Goal: Information Seeking & Learning: Learn about a topic

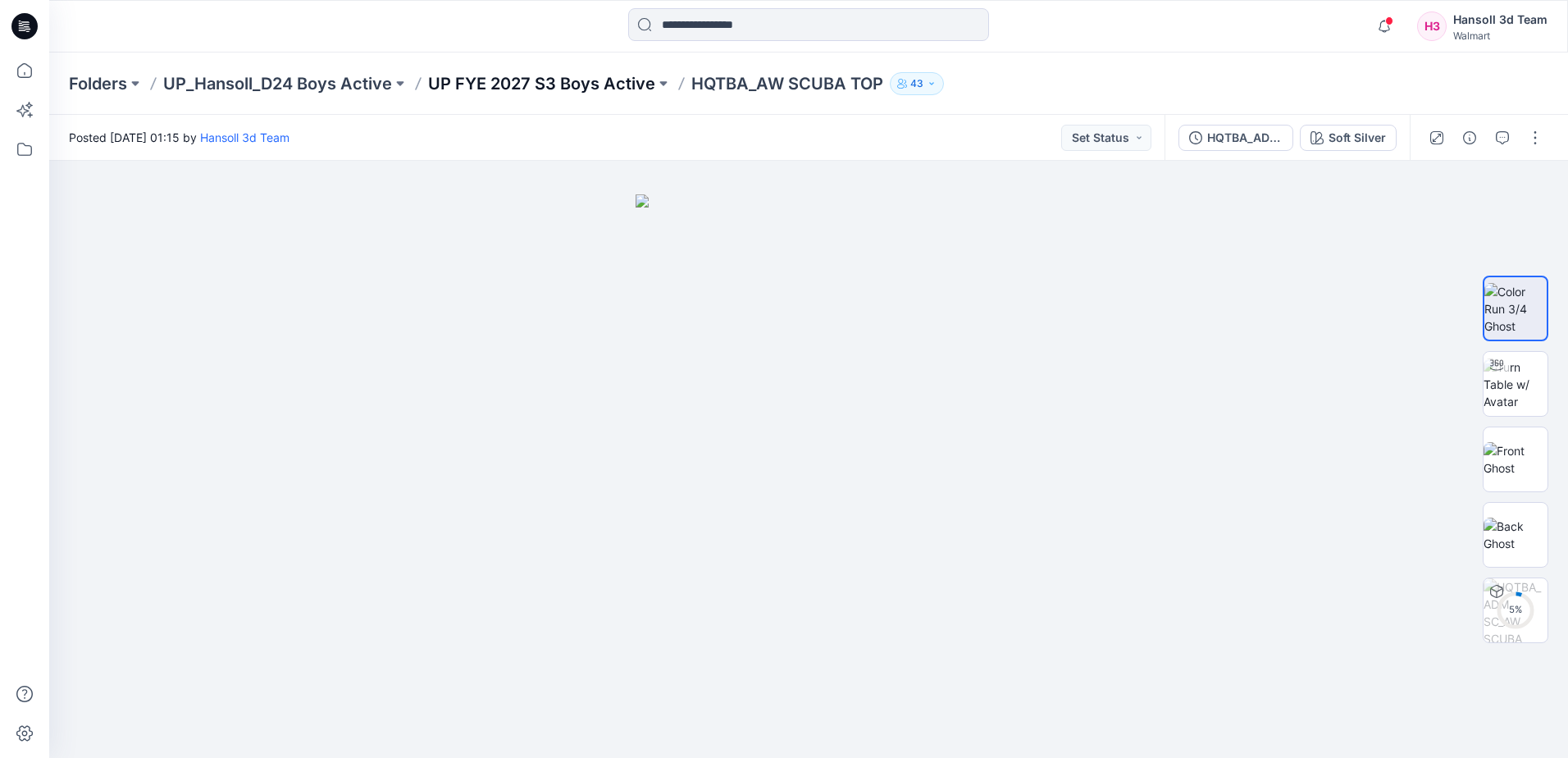
click at [552, 93] on p "UP FYE 2027 S3 Boys Active" at bounding box center [542, 83] width 227 height 23
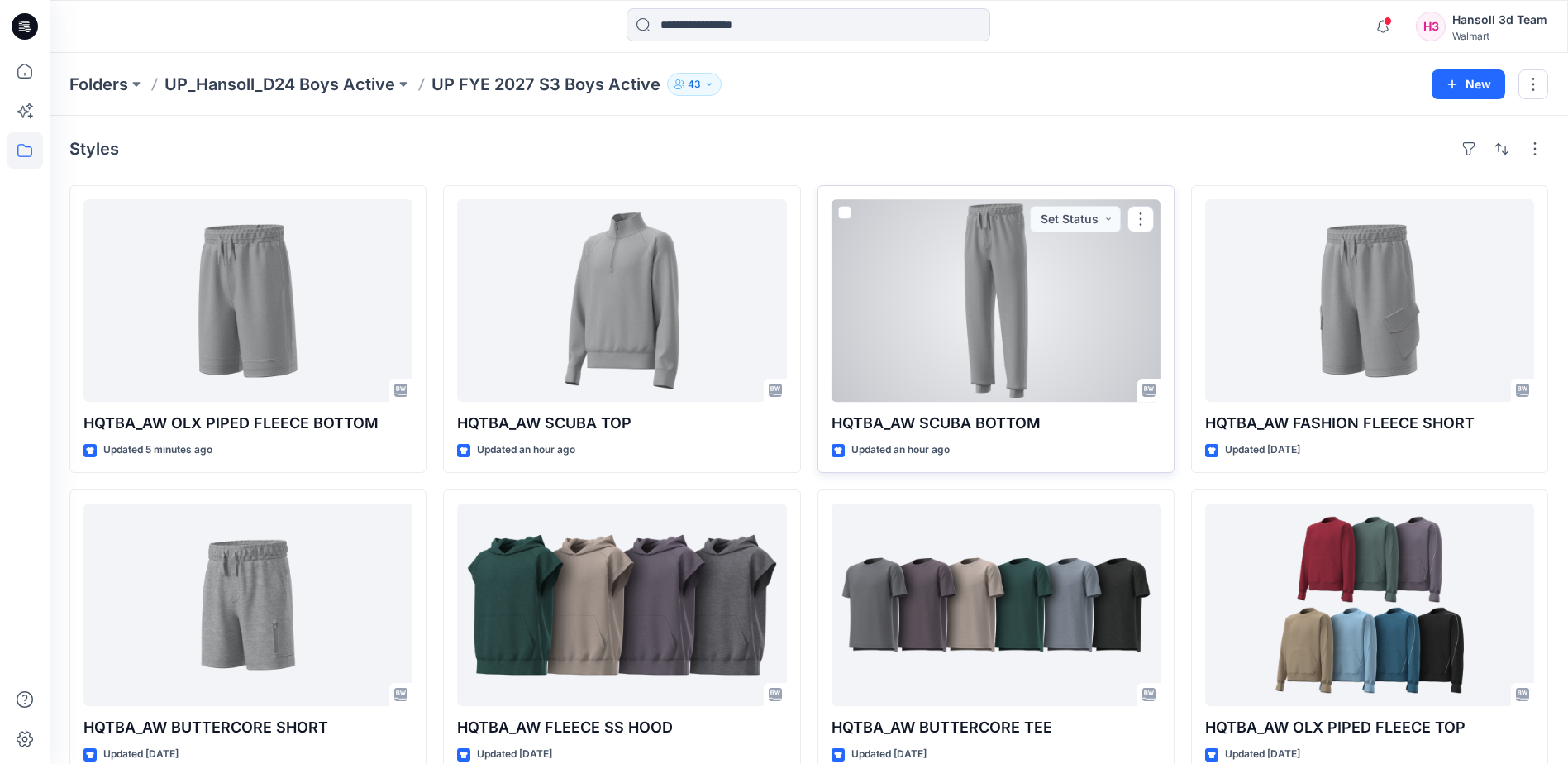
click at [893, 360] on div at bounding box center [996, 300] width 329 height 203
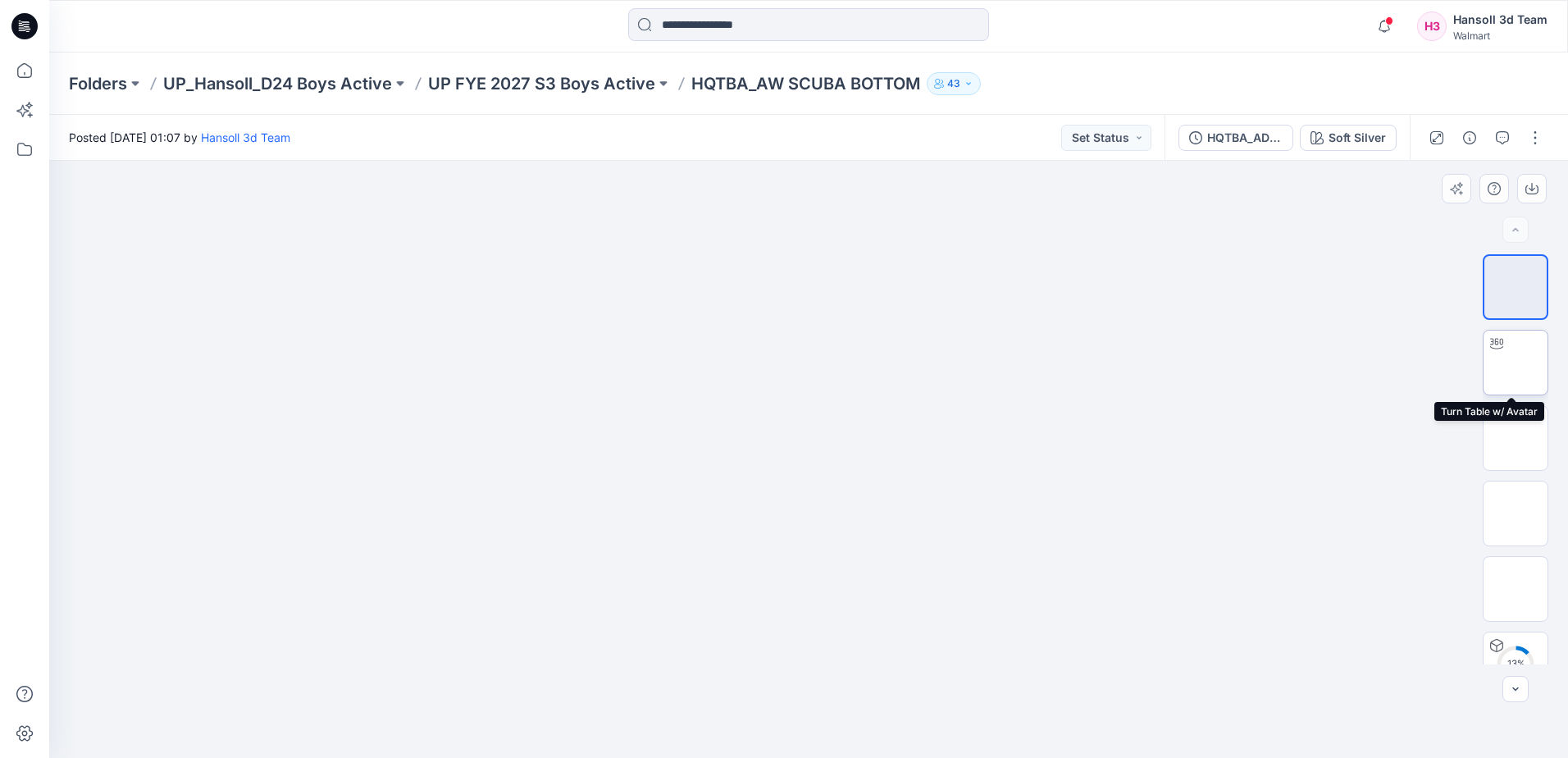
click at [1515, 362] on img at bounding box center [1515, 362] width 0 height 0
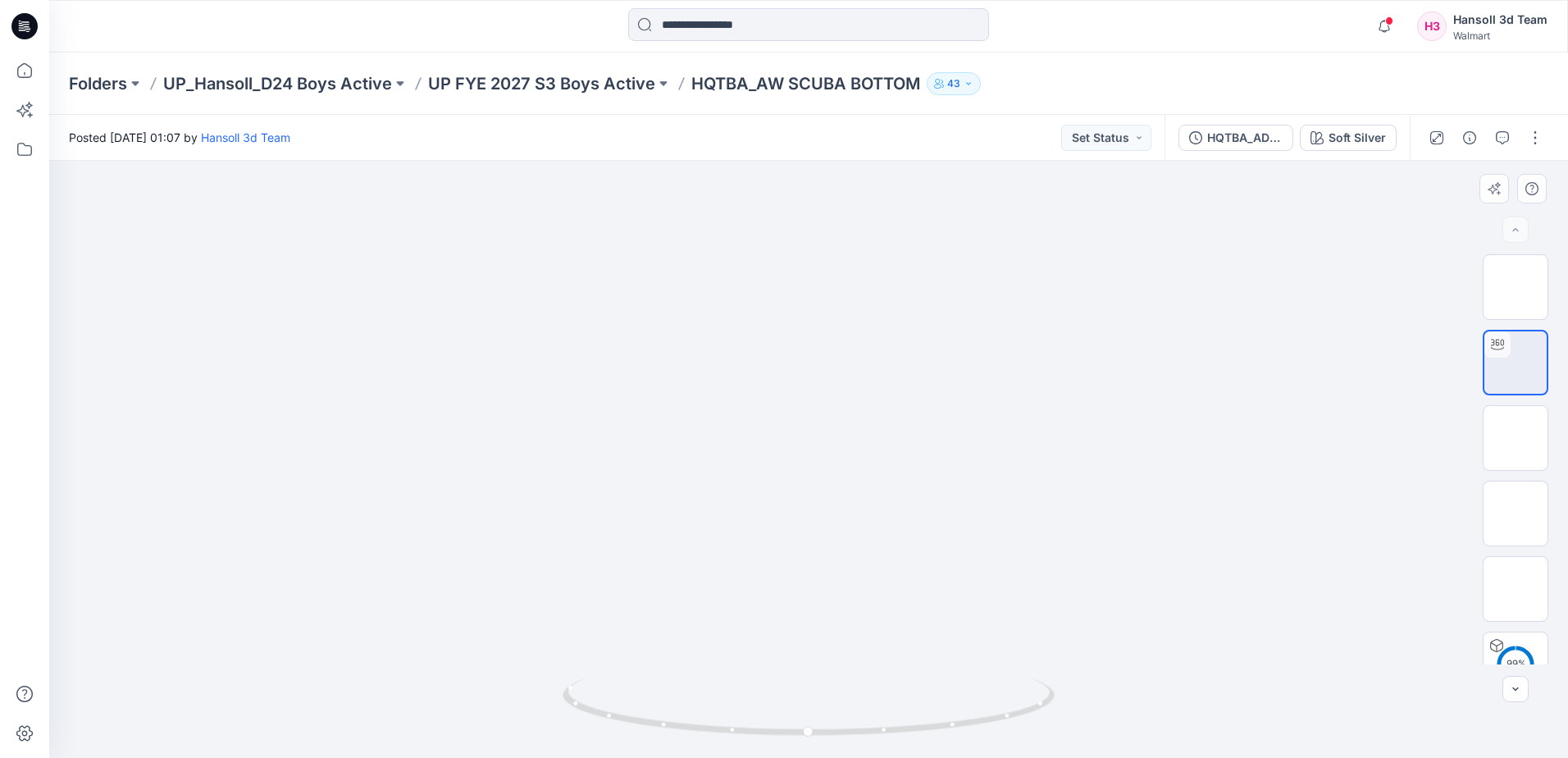
drag, startPoint x: 333, startPoint y: 553, endPoint x: 661, endPoint y: 670, distance: 348.2
drag, startPoint x: 647, startPoint y: 738, endPoint x: 259, endPoint y: 670, distance: 393.9
click at [814, 757] on html "Notifications Your style 016526_PP_MISSY SS SEAMED MIDI DRESS is ready 8 minute…" at bounding box center [784, 379] width 1568 height 758
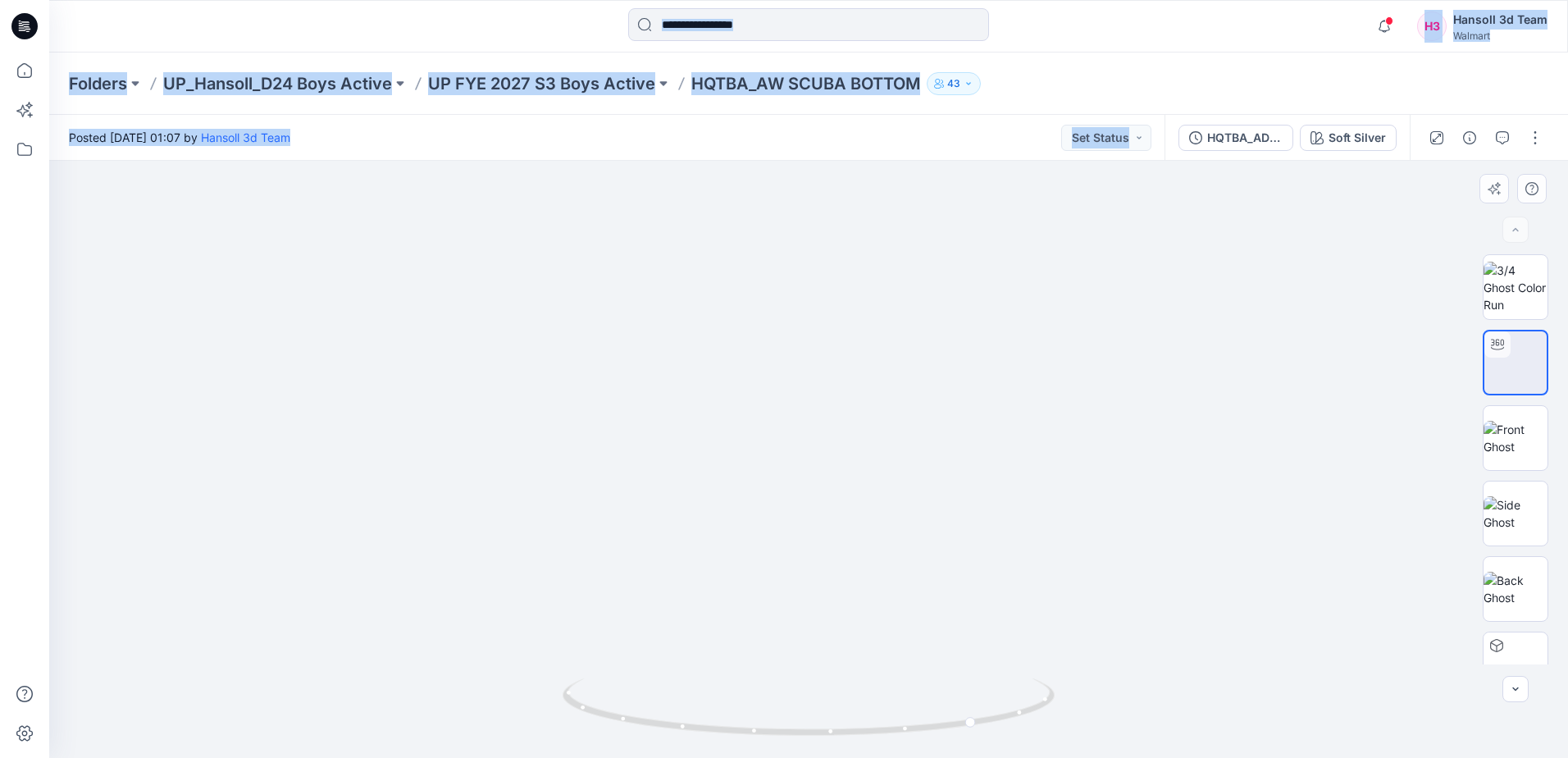
click at [630, 142] on div "Posted Monday, September 15, 2025 01:07 by Hansoll 3d Team Set Status" at bounding box center [607, 138] width 1116 height 45
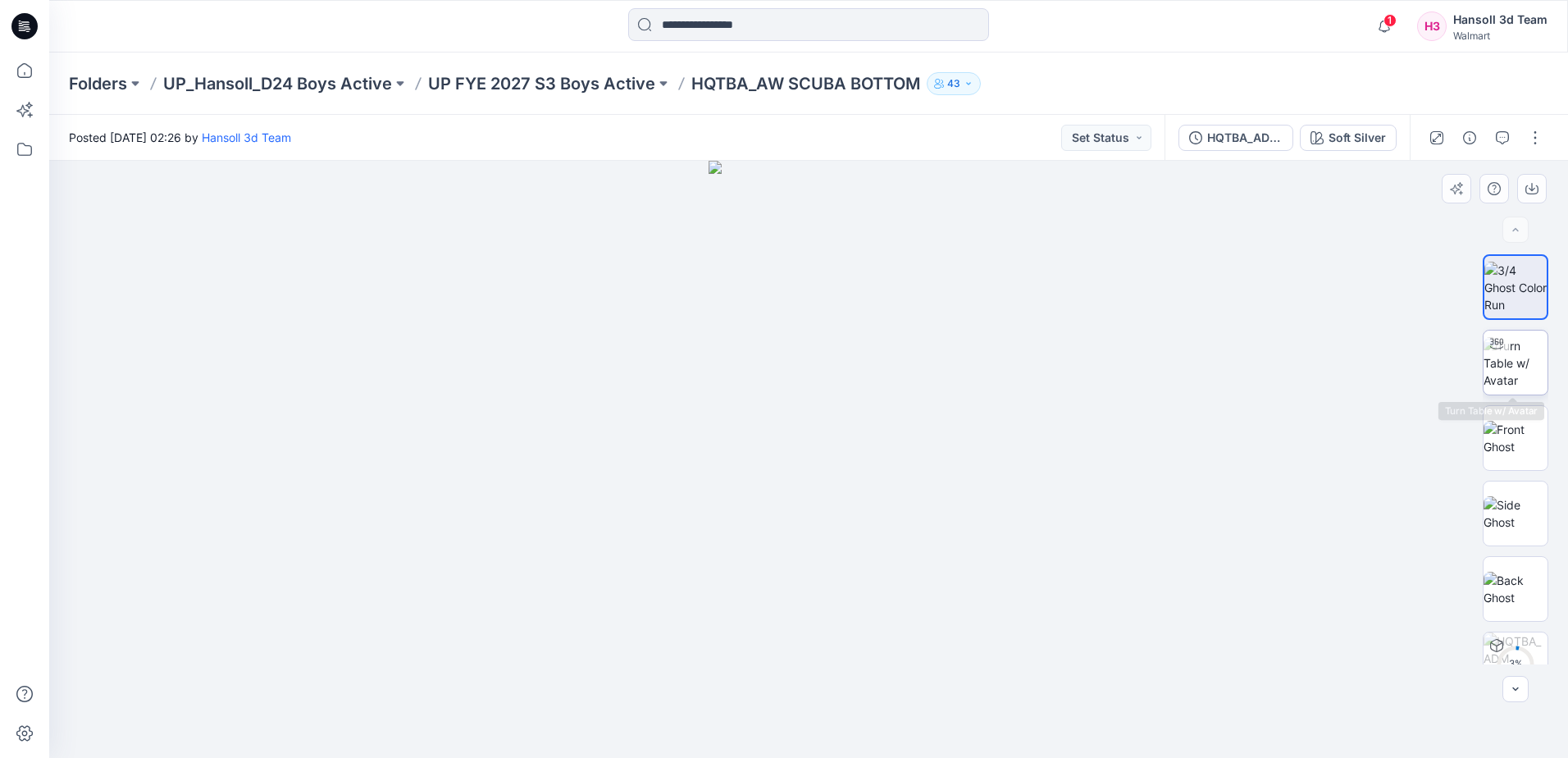
drag, startPoint x: 1516, startPoint y: 368, endPoint x: 1480, endPoint y: 368, distance: 36.0
click at [1513, 368] on img at bounding box center [1515, 363] width 64 height 52
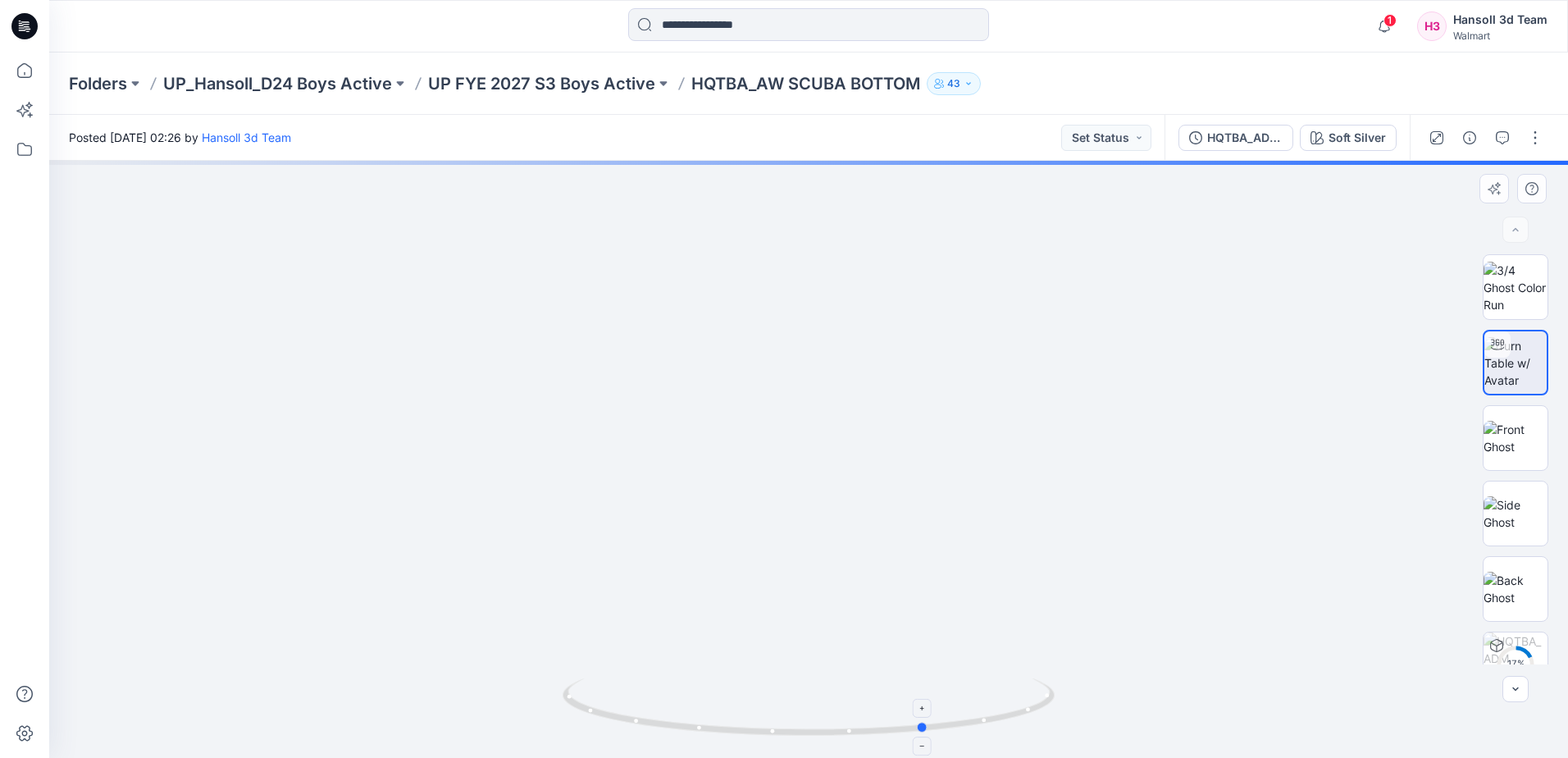
drag, startPoint x: 739, startPoint y: 726, endPoint x: 853, endPoint y: 734, distance: 114.3
click at [858, 735] on icon at bounding box center [810, 710] width 497 height 62
drag, startPoint x: 814, startPoint y: 534, endPoint x: 816, endPoint y: 436, distance: 98.0
click at [1254, 137] on div "HQTBA_ADM SC_AW SCUBA BOTTOM" at bounding box center [1245, 138] width 75 height 18
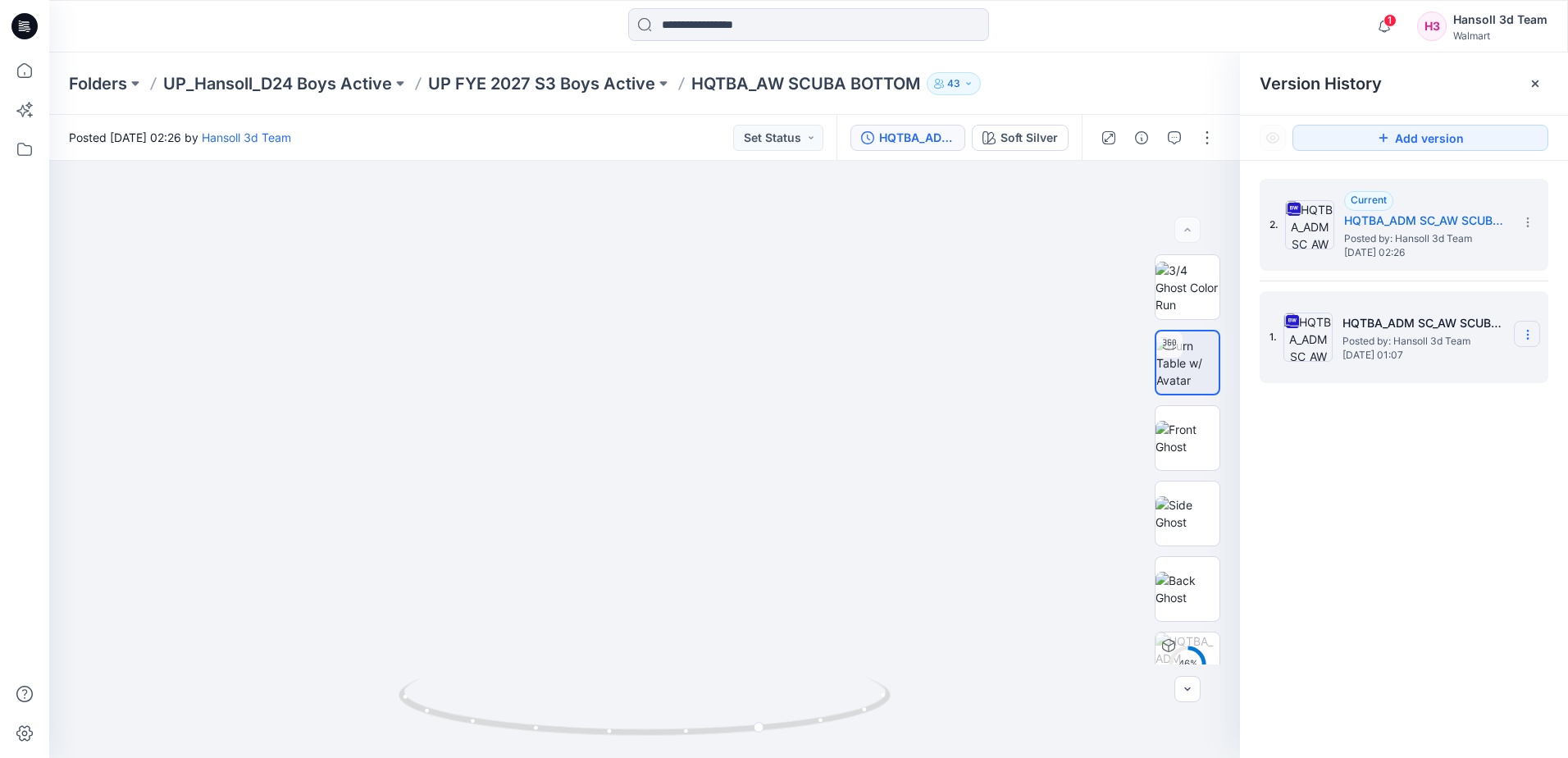
click at [1535, 334] on section at bounding box center [1526, 333] width 26 height 26
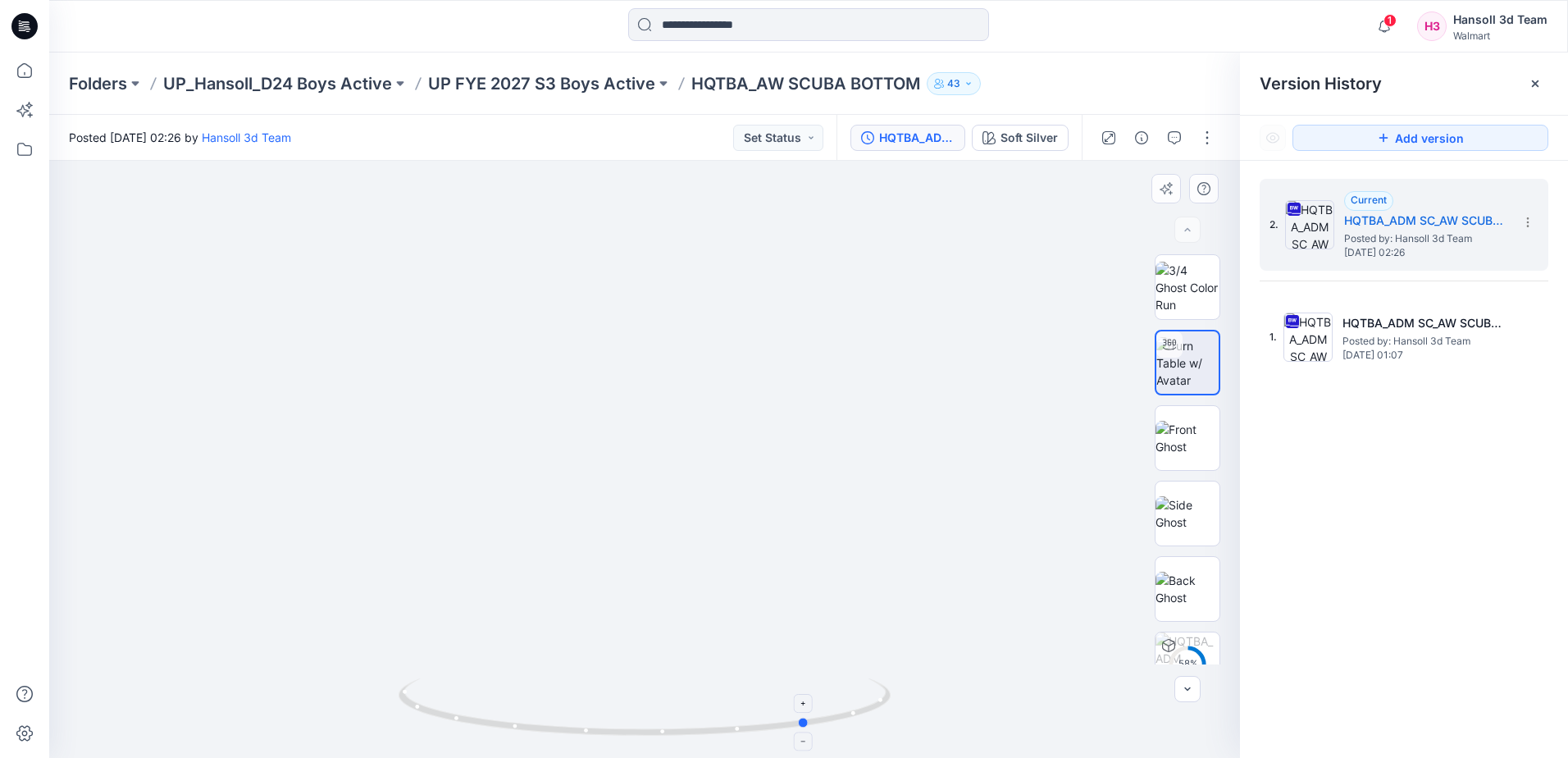
drag, startPoint x: 683, startPoint y: 723, endPoint x: 640, endPoint y: 730, distance: 43.6
click at [640, 730] on icon at bounding box center [647, 710] width 497 height 62
drag, startPoint x: 723, startPoint y: 737, endPoint x: 480, endPoint y: 735, distance: 243.0
click at [487, 739] on icon at bounding box center [647, 710] width 497 height 62
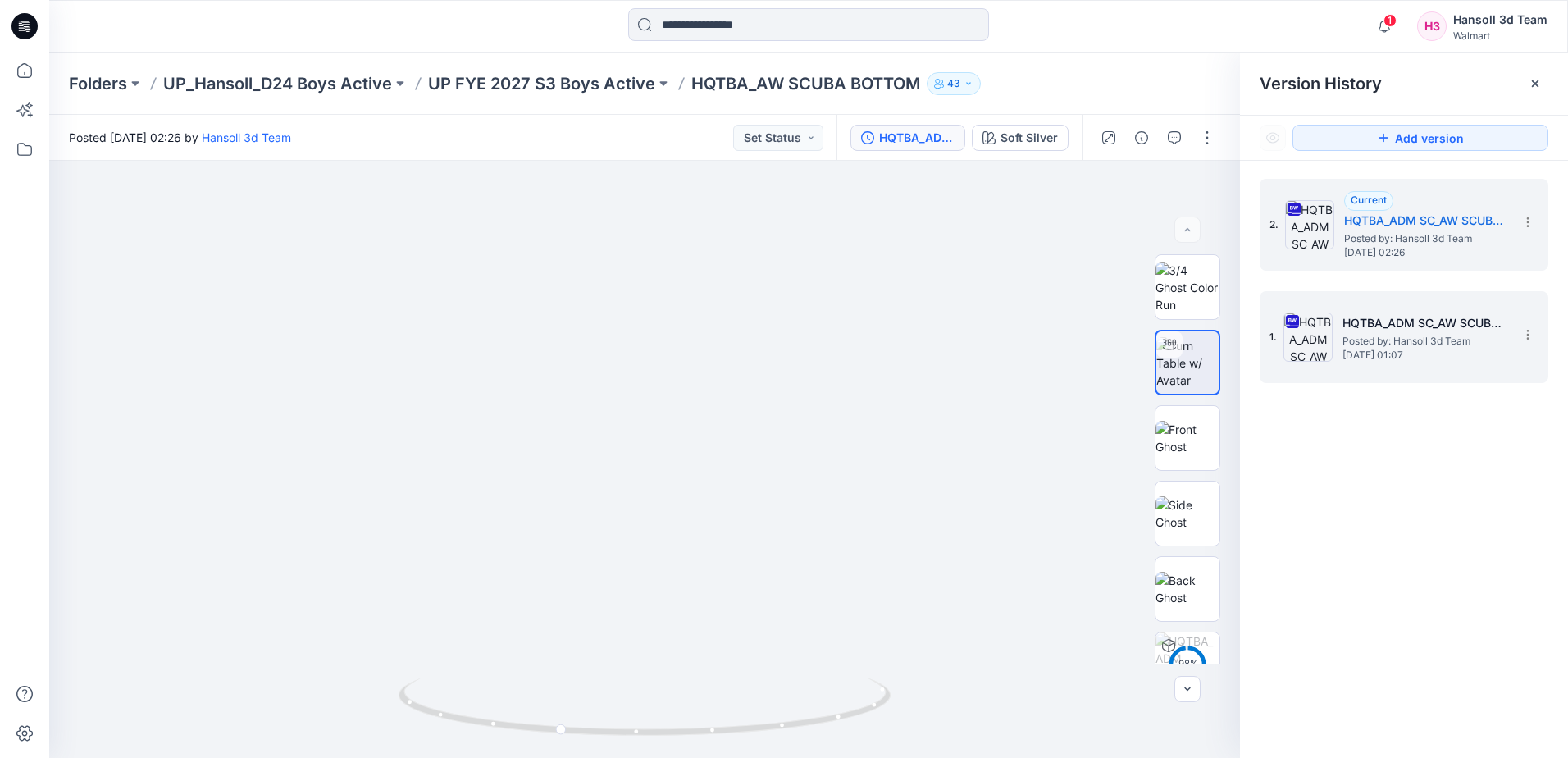
drag, startPoint x: 1529, startPoint y: 336, endPoint x: 1513, endPoint y: 344, distance: 17.9
click at [1529, 336] on icon at bounding box center [1528, 335] width 13 height 13
click at [1399, 508] on span "Delete Version" at bounding box center [1414, 506] width 76 height 20
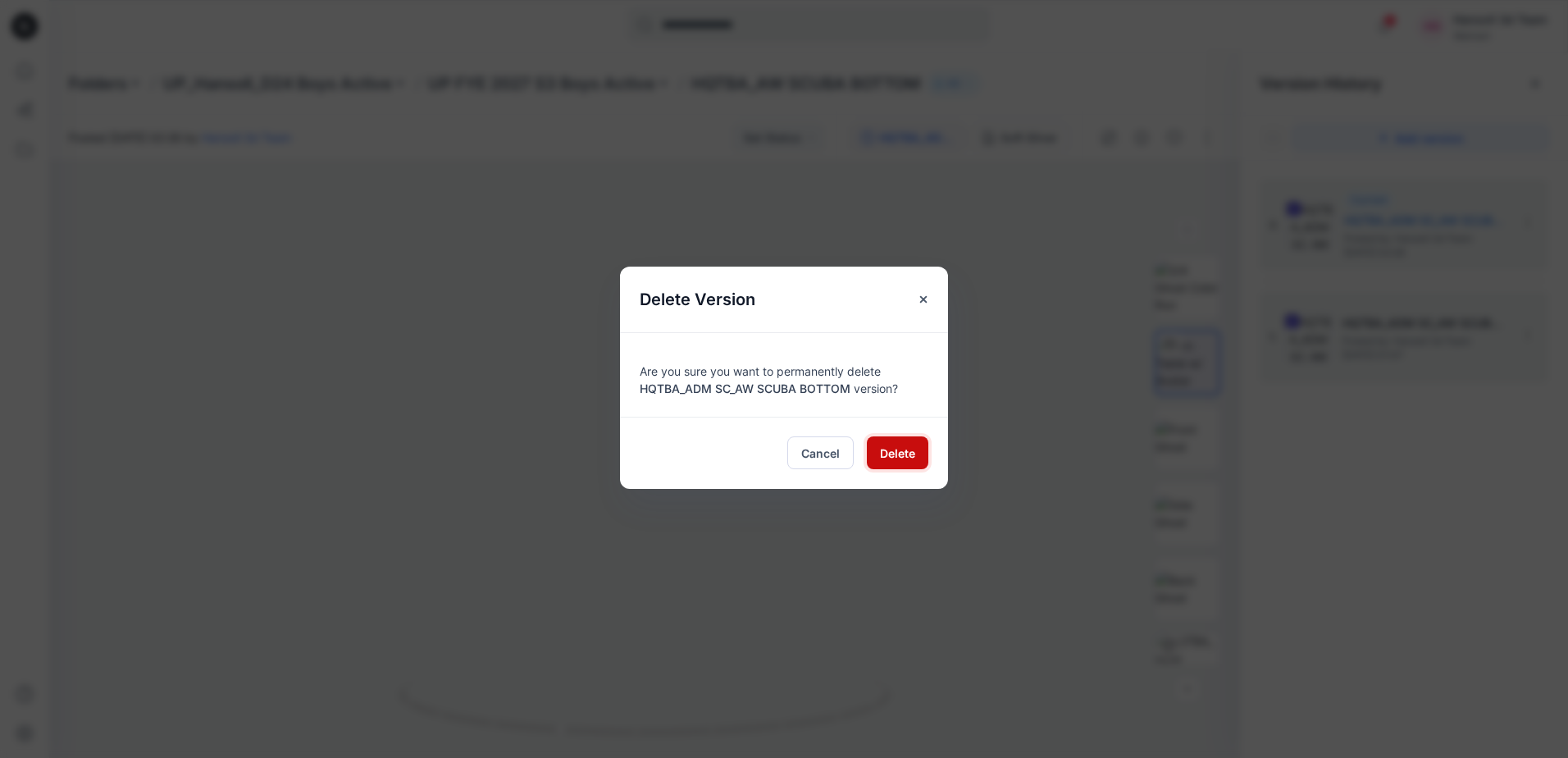
drag, startPoint x: 880, startPoint y: 452, endPoint x: 973, endPoint y: 454, distance: 93.0
click at [880, 454] on span "Delete" at bounding box center [898, 453] width 35 height 18
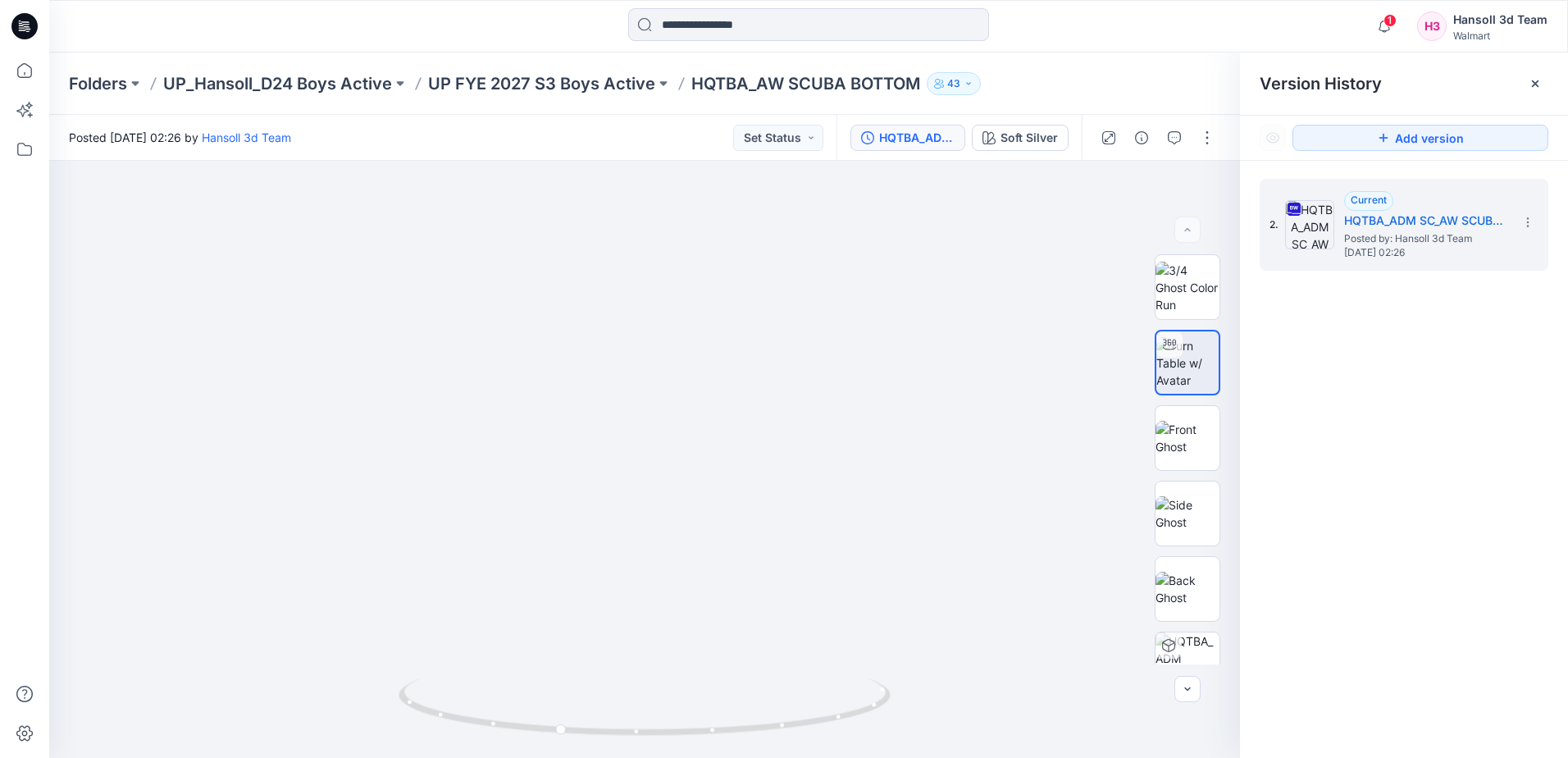
click at [551, 96] on div "Folders UP_Hansoll_D24 Boys Active UP FYE 2027 S3 Boys Active HQTBA_AW SCUBA BO…" at bounding box center [809, 83] width 1519 height 63
click at [557, 84] on p "UP FYE 2027 S3 Boys Active" at bounding box center [542, 83] width 227 height 23
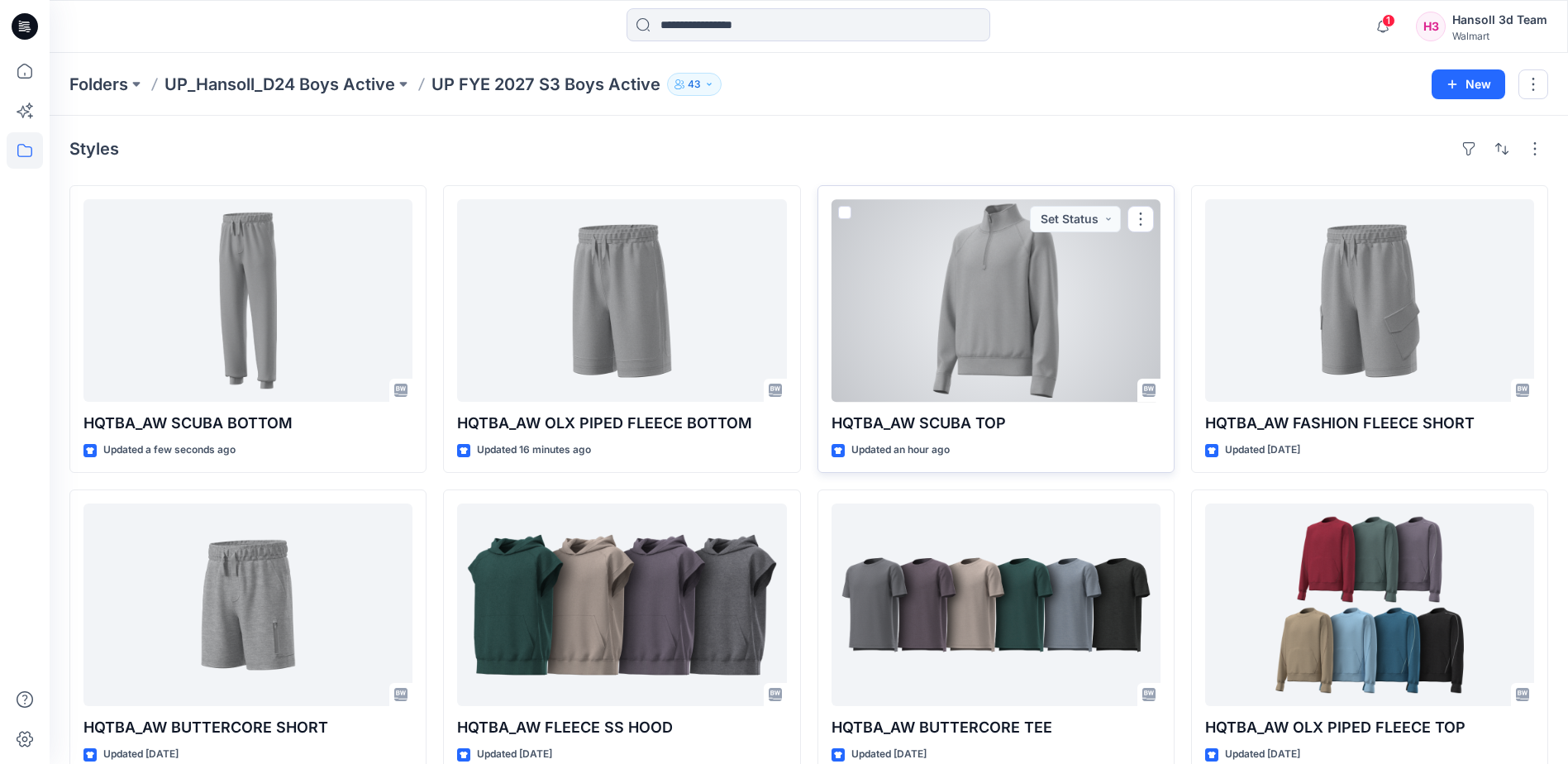
click at [983, 325] on div at bounding box center [996, 300] width 329 height 203
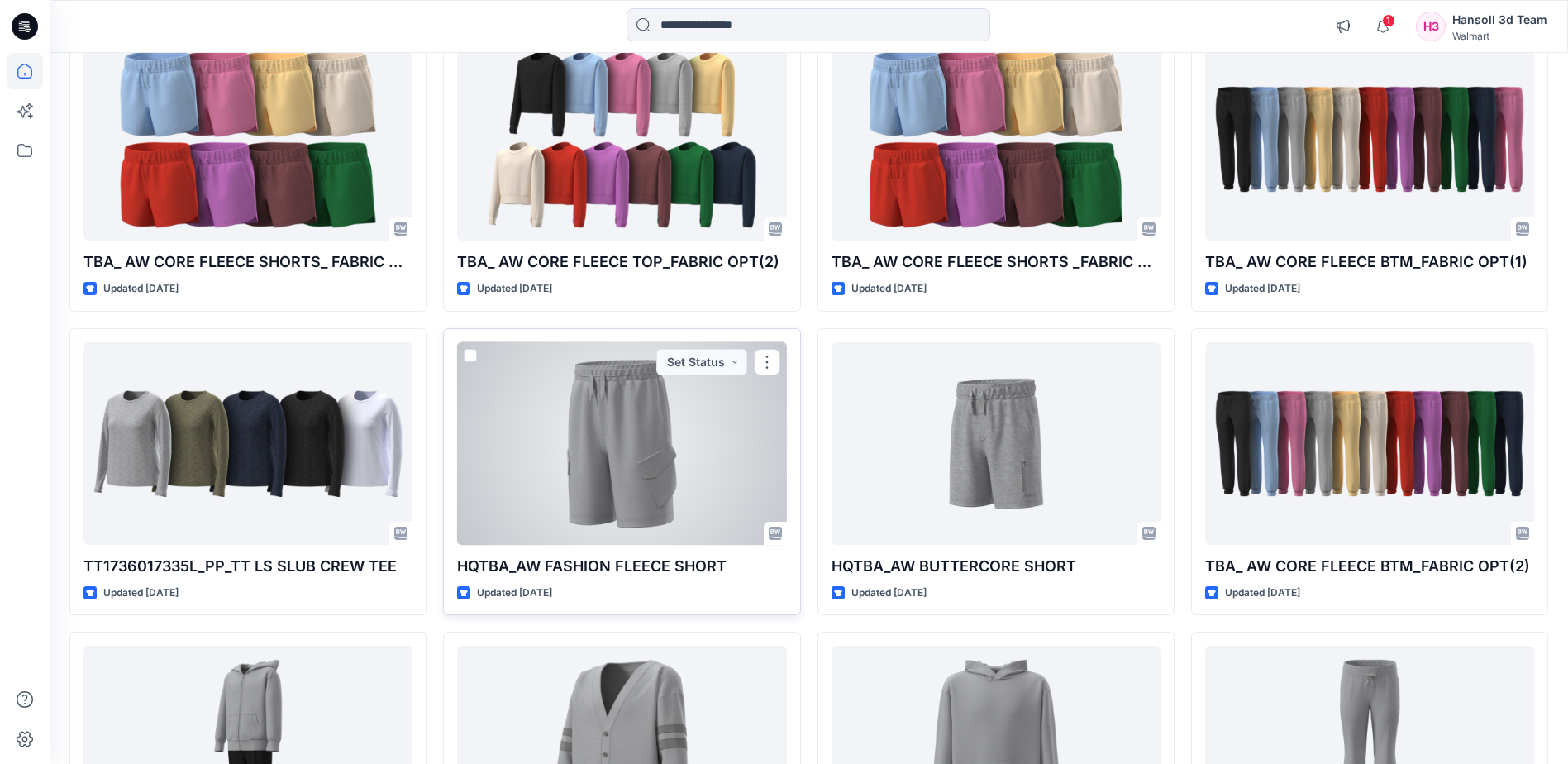
scroll to position [1354, 0]
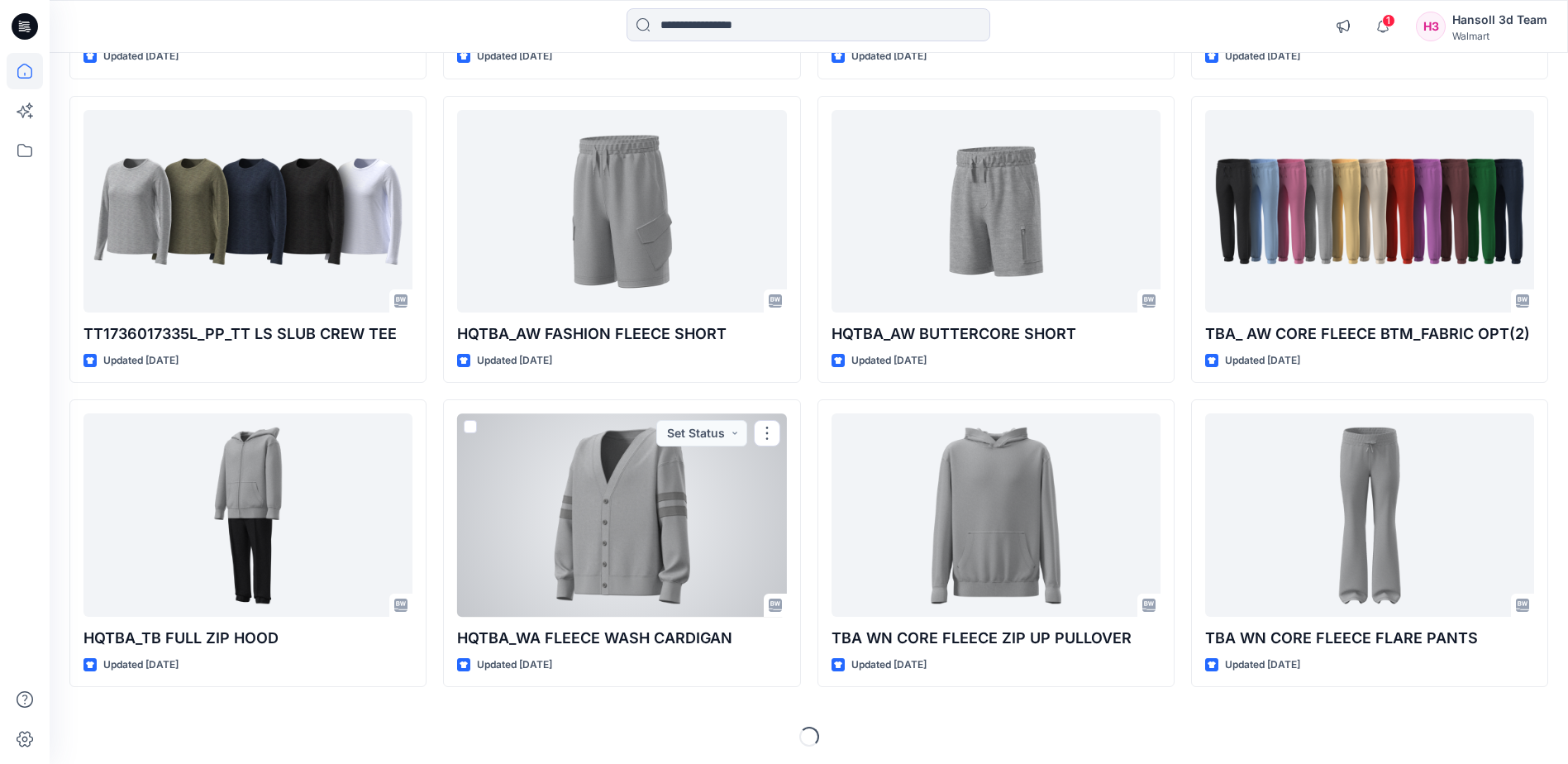
click at [616, 513] on div at bounding box center [621, 514] width 329 height 203
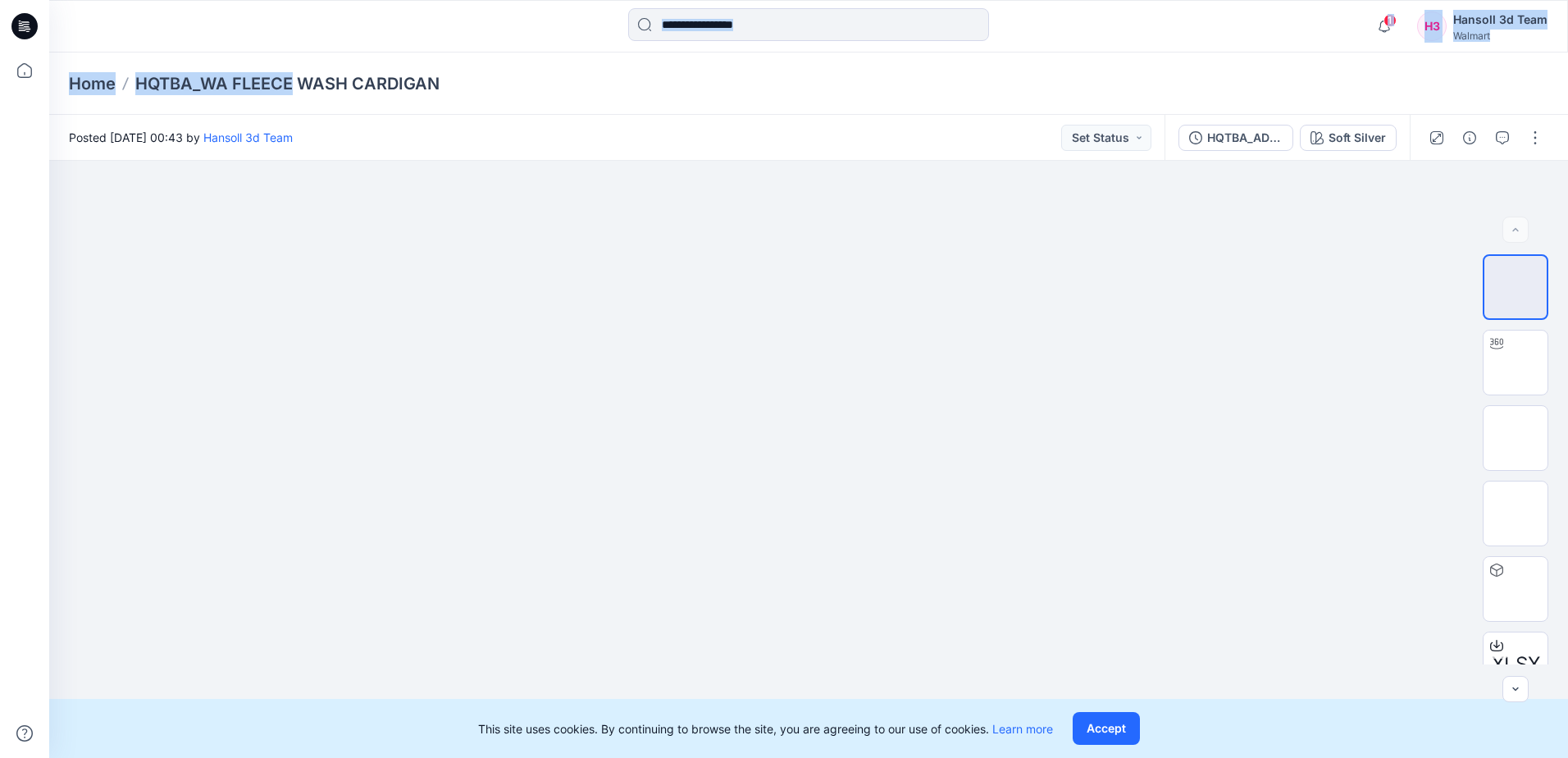
drag, startPoint x: 281, startPoint y: 45, endPoint x: 295, endPoint y: 63, distance: 22.8
click at [295, 63] on div "1 Notifications Your style HQTBA_AW SCUBA BOTTOM has been updated with HQTBA_AD…" at bounding box center [784, 379] width 1568 height 758
click at [781, 33] on input at bounding box center [809, 24] width 360 height 33
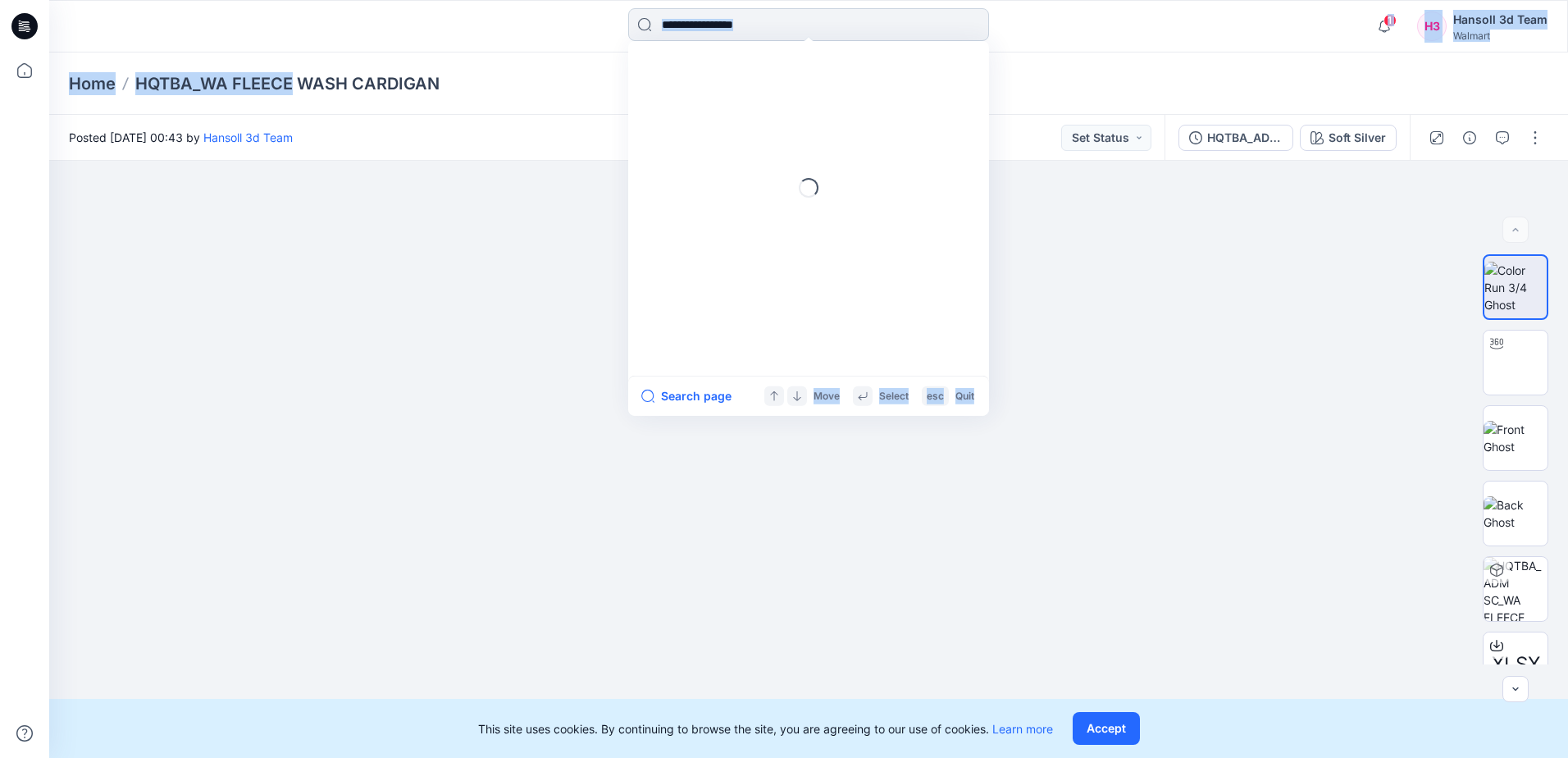
click at [781, 33] on input at bounding box center [809, 24] width 360 height 33
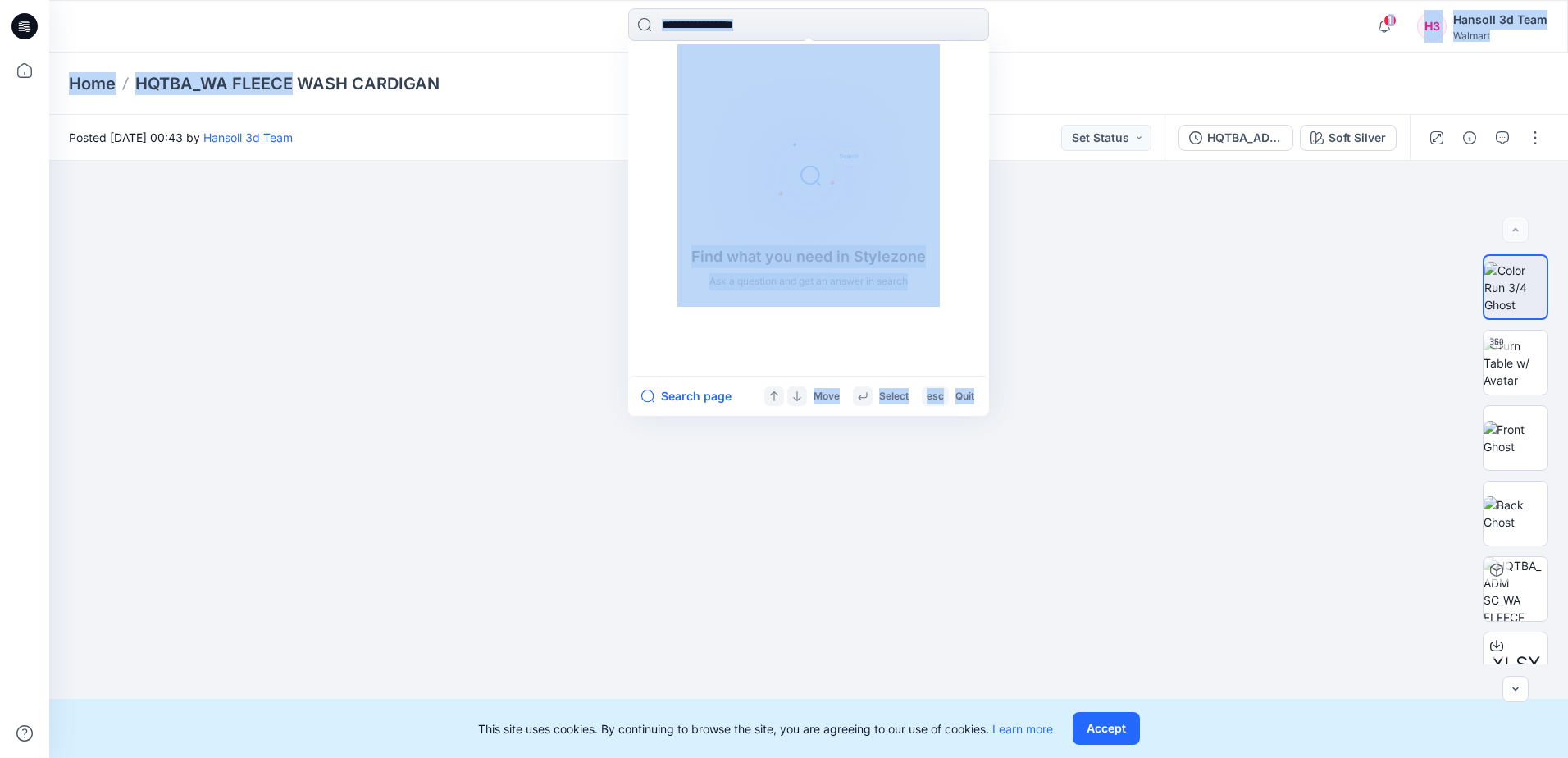
click at [558, 49] on div "Find what you need in Stylezone Ask a question and get an answer in search Sear…" at bounding box center [809, 26] width 1519 height 53
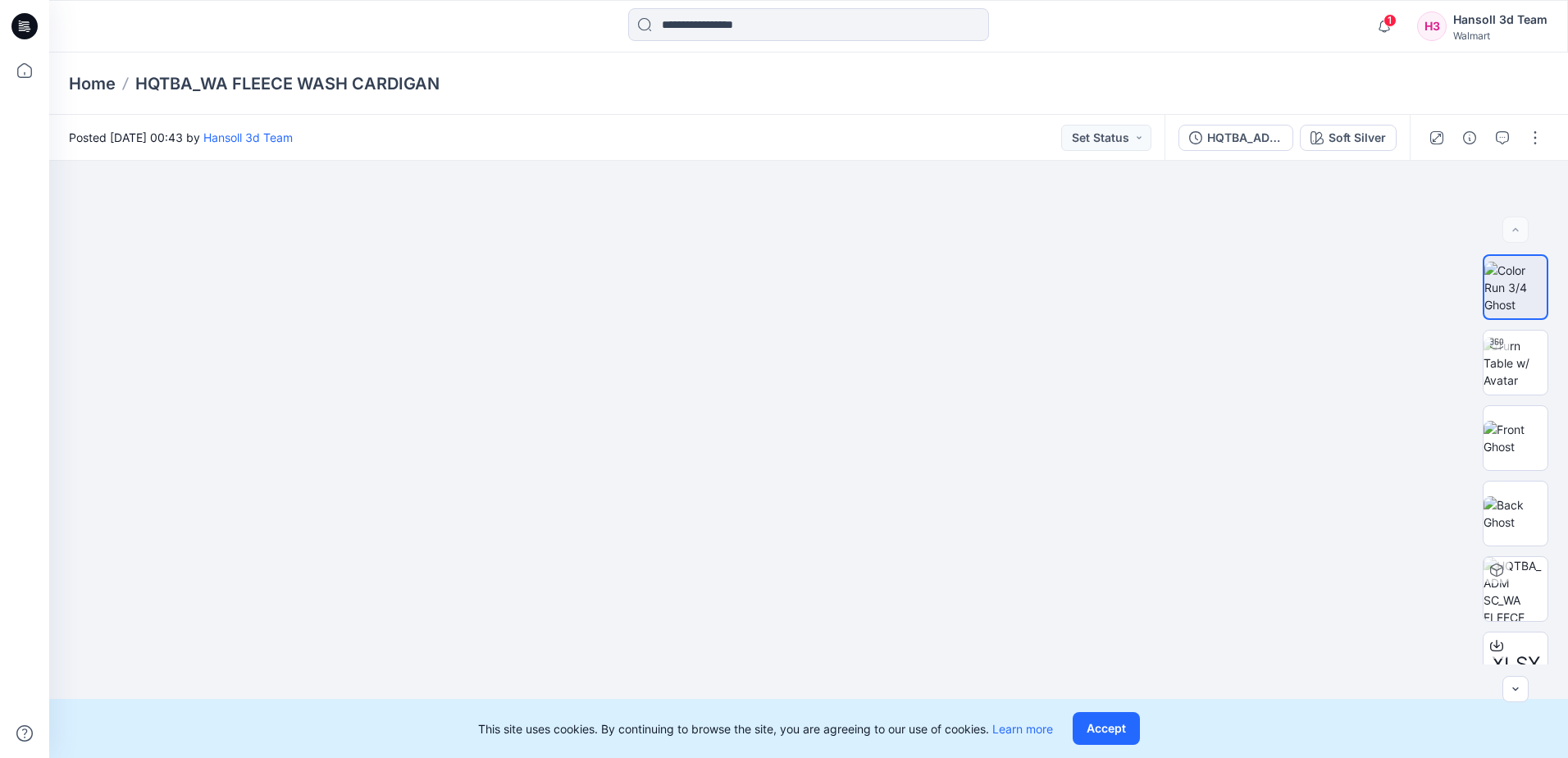
click at [33, 28] on icon at bounding box center [24, 26] width 26 height 26
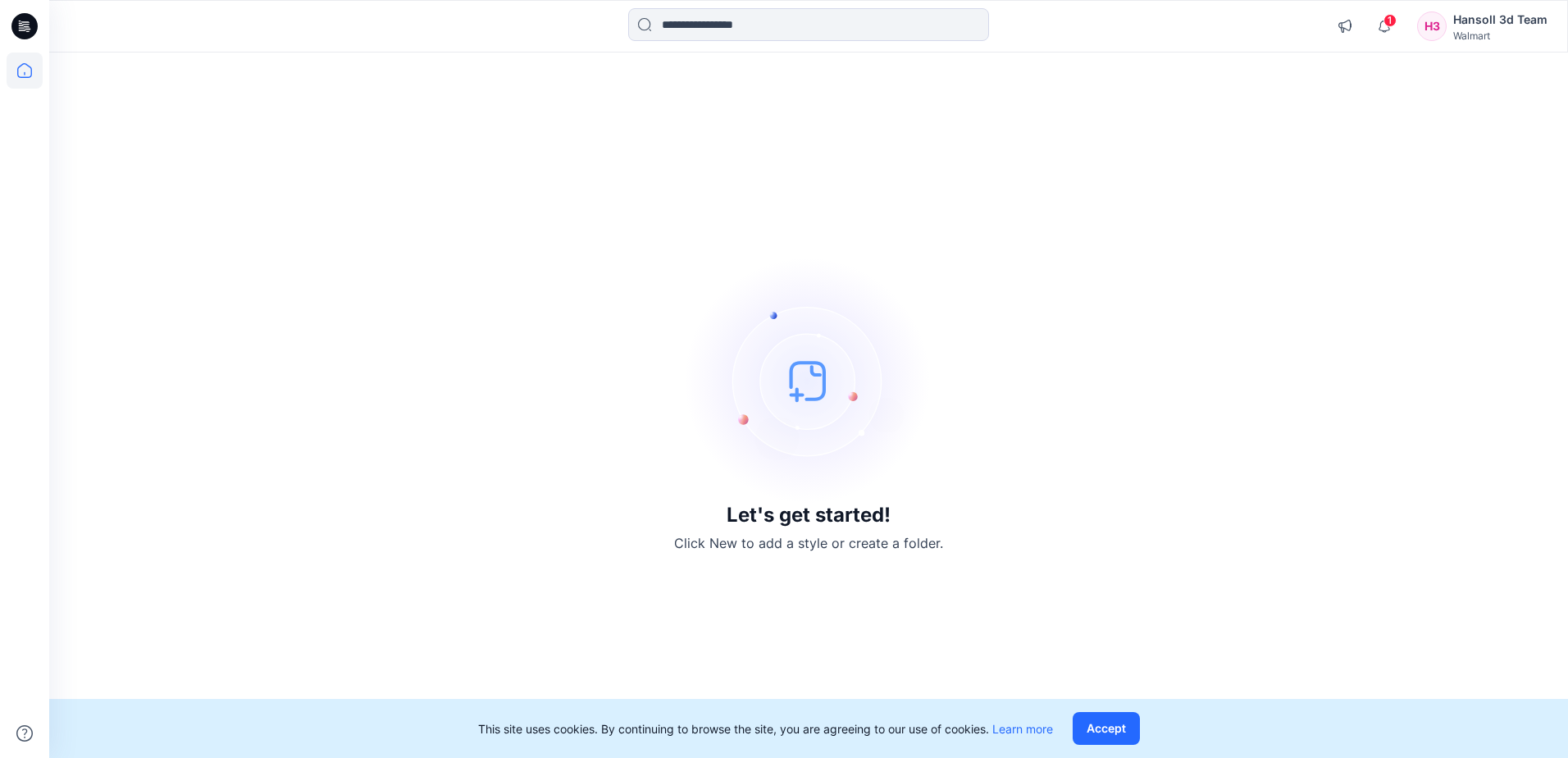
click at [1524, 23] on div "Hansoll 3d Team" at bounding box center [1500, 20] width 94 height 20
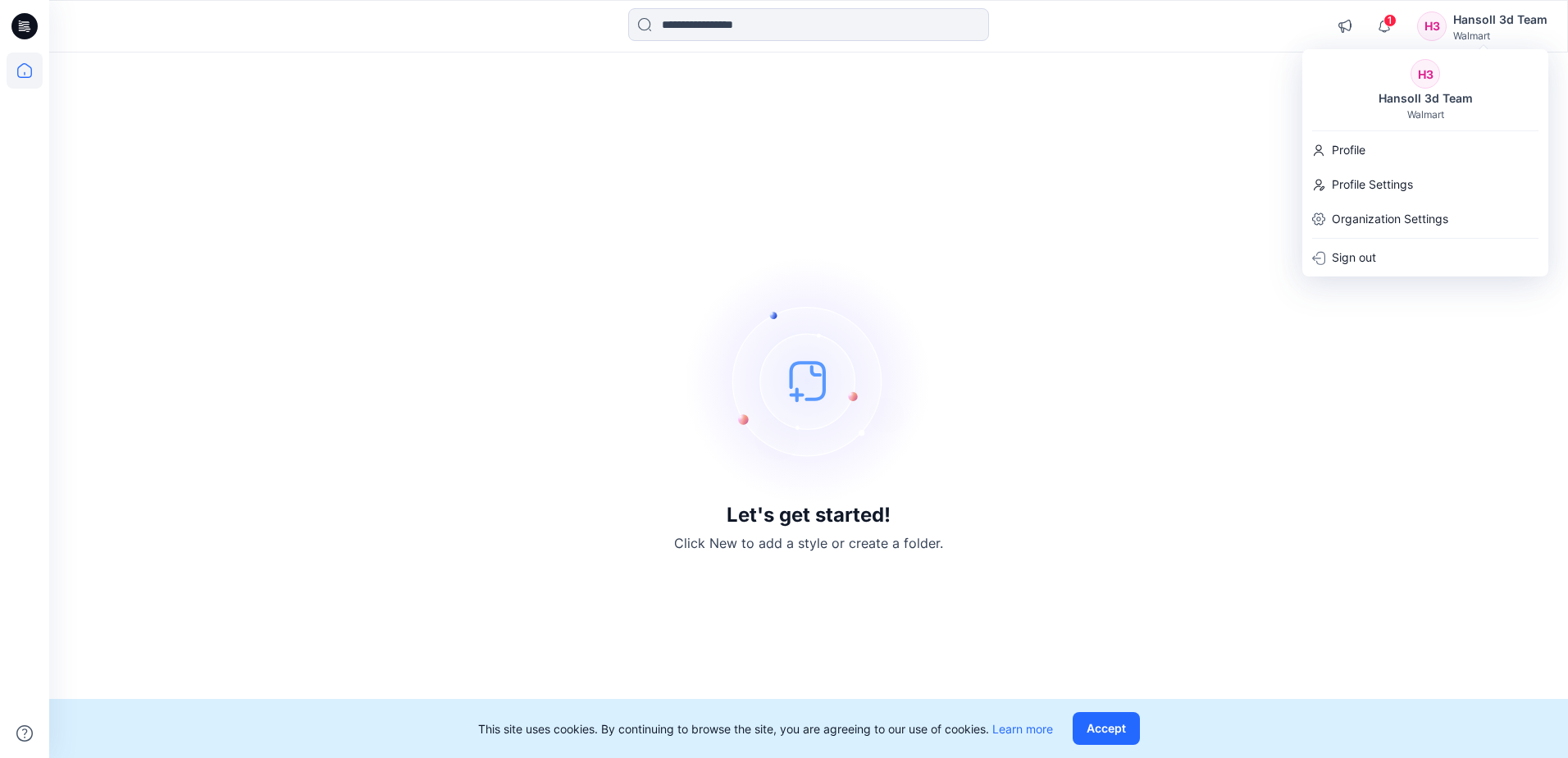
drag, startPoint x: 618, startPoint y: 30, endPoint x: 360, endPoint y: 38, distance: 258.1
click at [602, 30] on div at bounding box center [809, 26] width 759 height 36
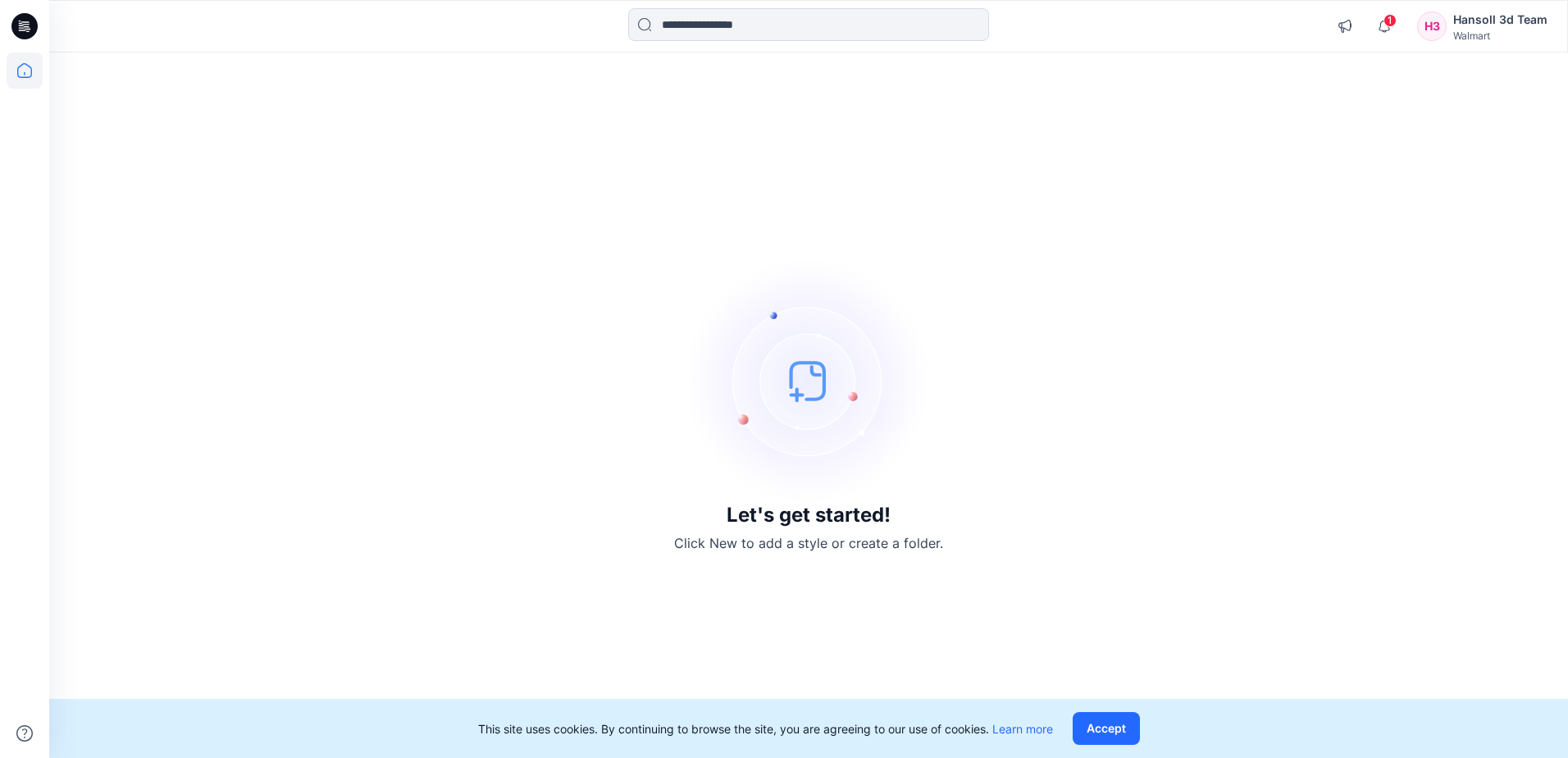
click at [31, 28] on icon at bounding box center [24, 26] width 26 height 26
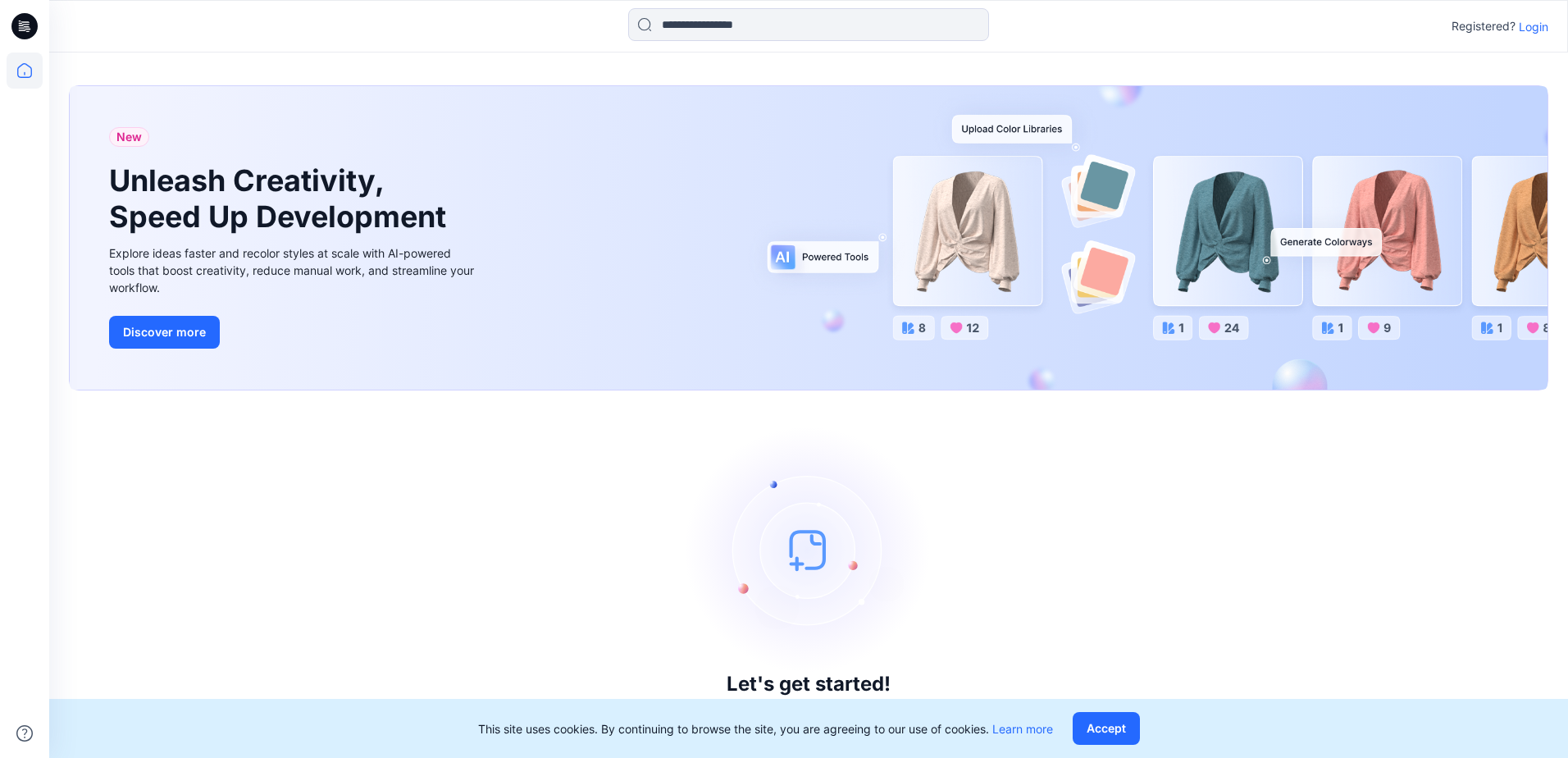
drag, startPoint x: 719, startPoint y: 220, endPoint x: 692, endPoint y: 216, distance: 27.3
click at [1538, 31] on p "Login" at bounding box center [1533, 27] width 29 height 18
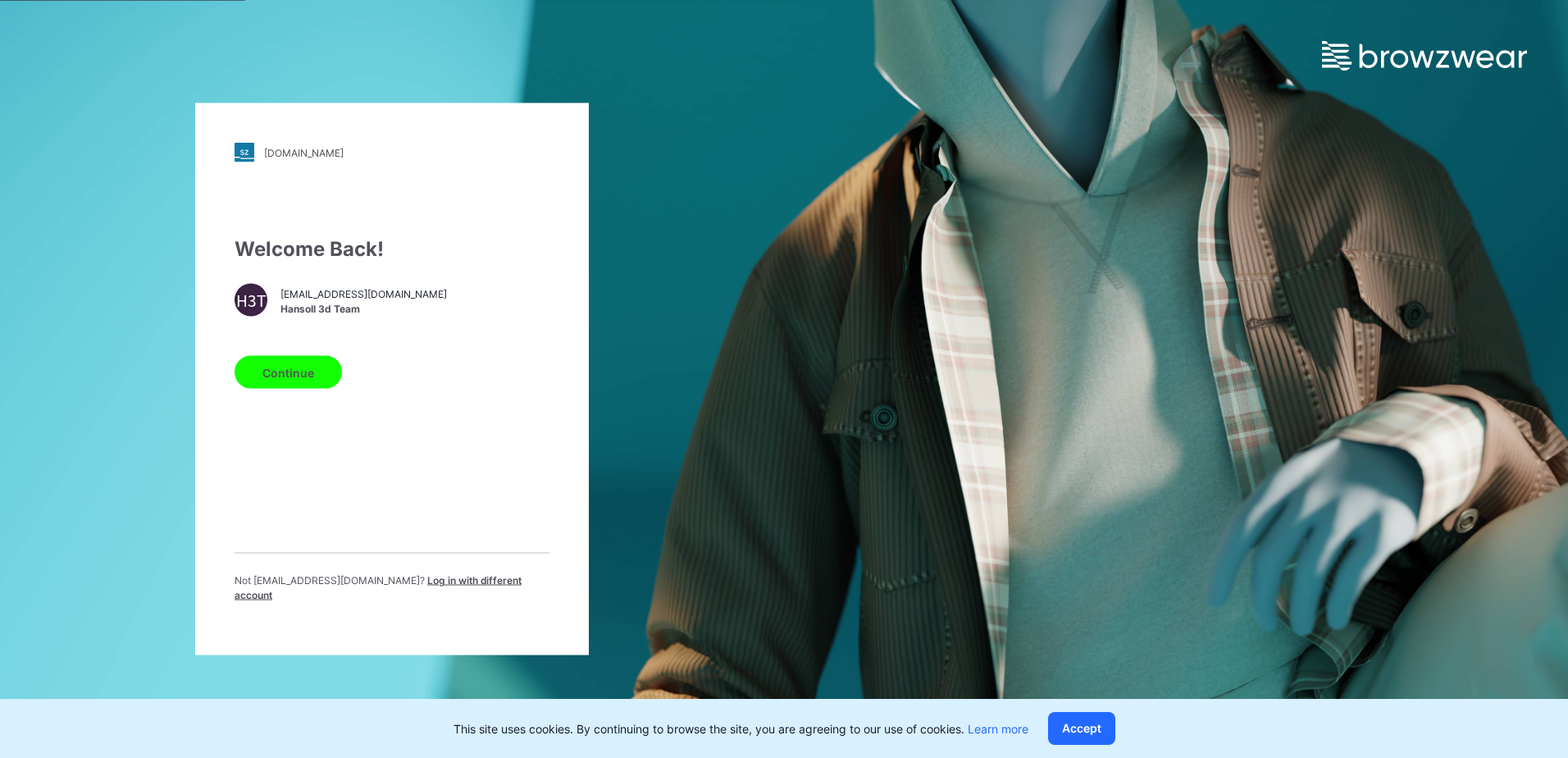
drag, startPoint x: 307, startPoint y: 312, endPoint x: 308, endPoint y: 358, distance: 46.0
click at [308, 312] on span "Hansoll 3d Team" at bounding box center [364, 309] width 167 height 15
click at [305, 377] on button "Continue" at bounding box center [288, 372] width 108 height 33
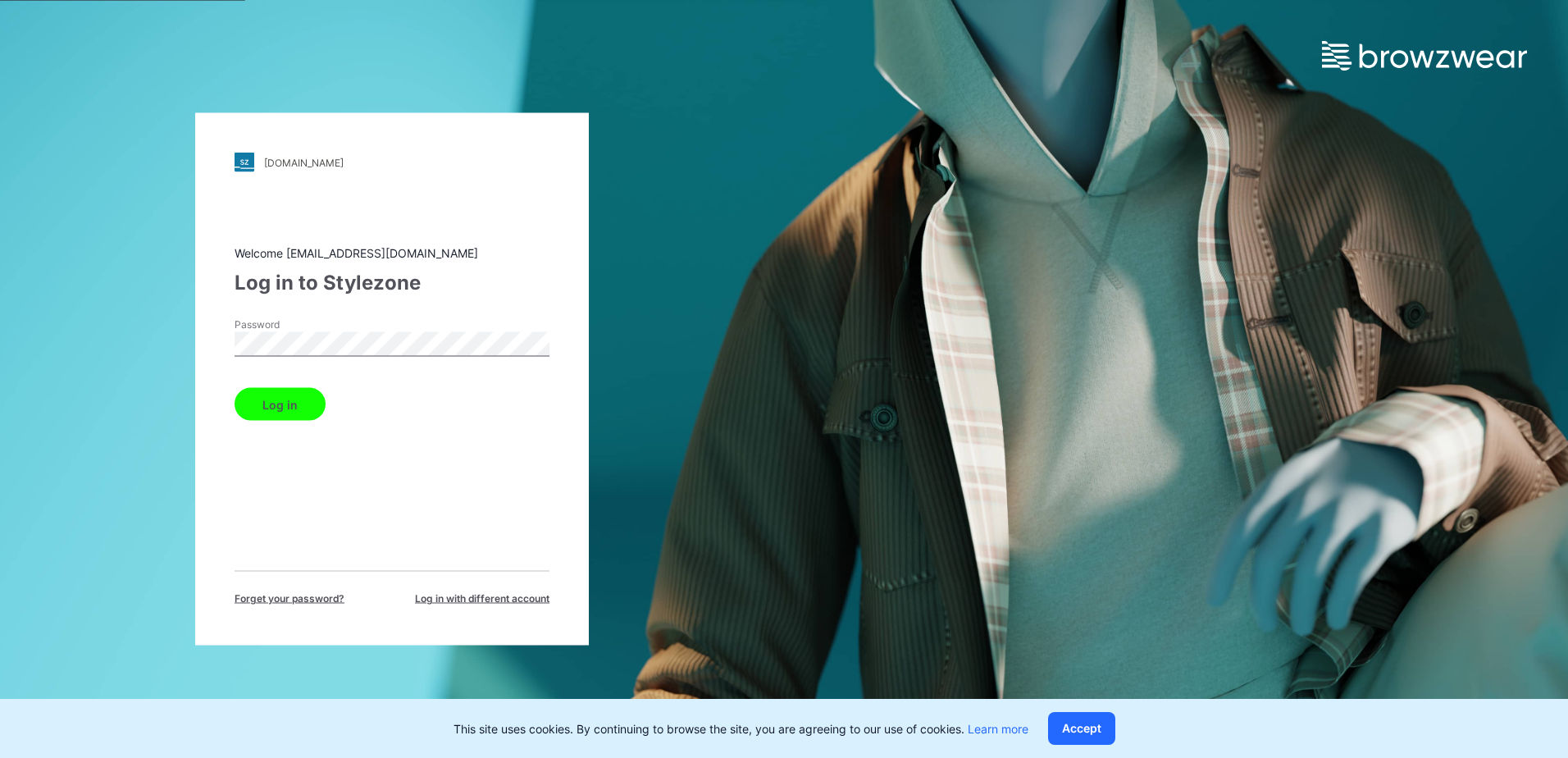
click at [305, 404] on button "Log in" at bounding box center [280, 404] width 91 height 33
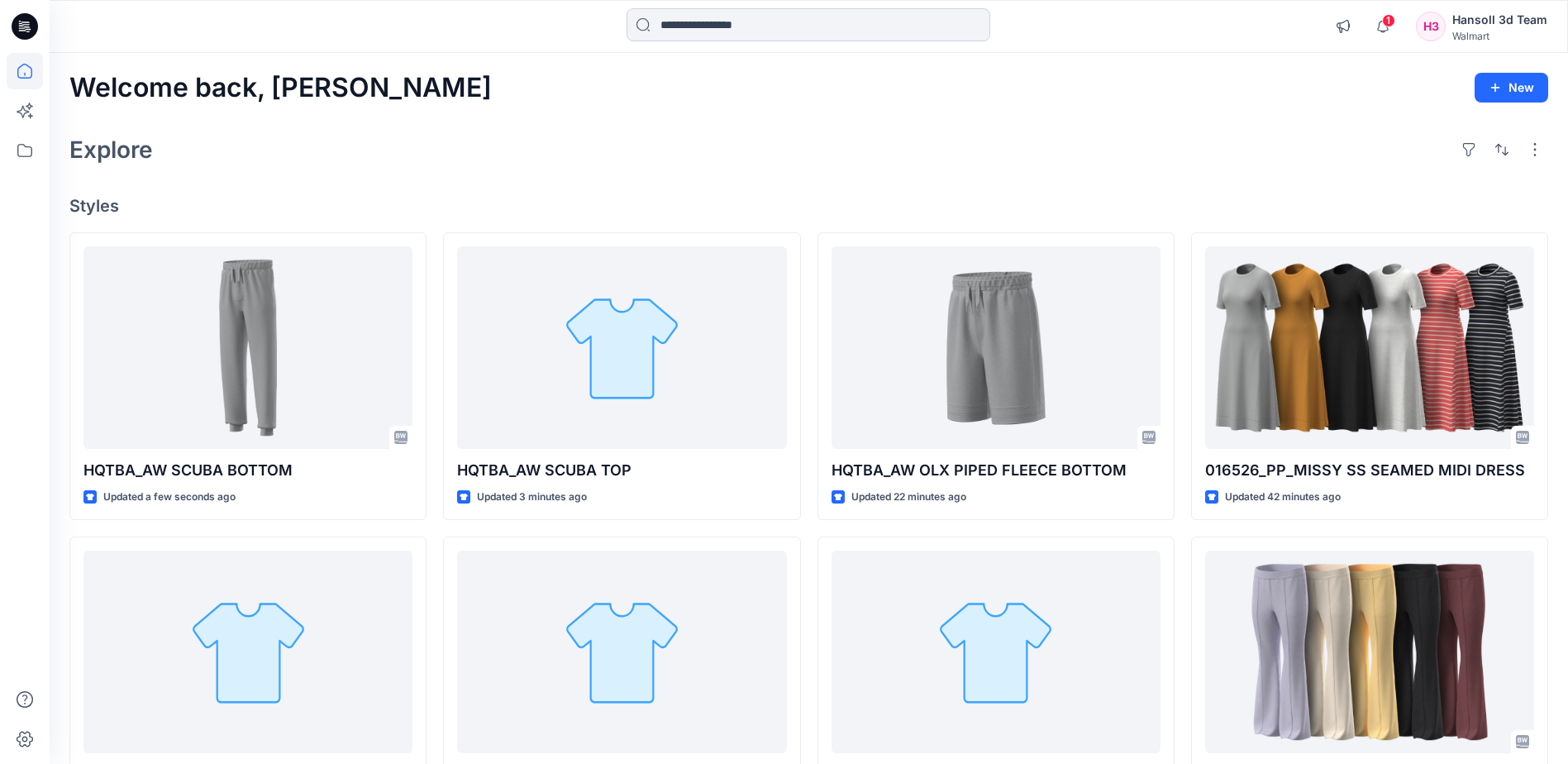
click at [694, 24] on input at bounding box center [808, 24] width 363 height 33
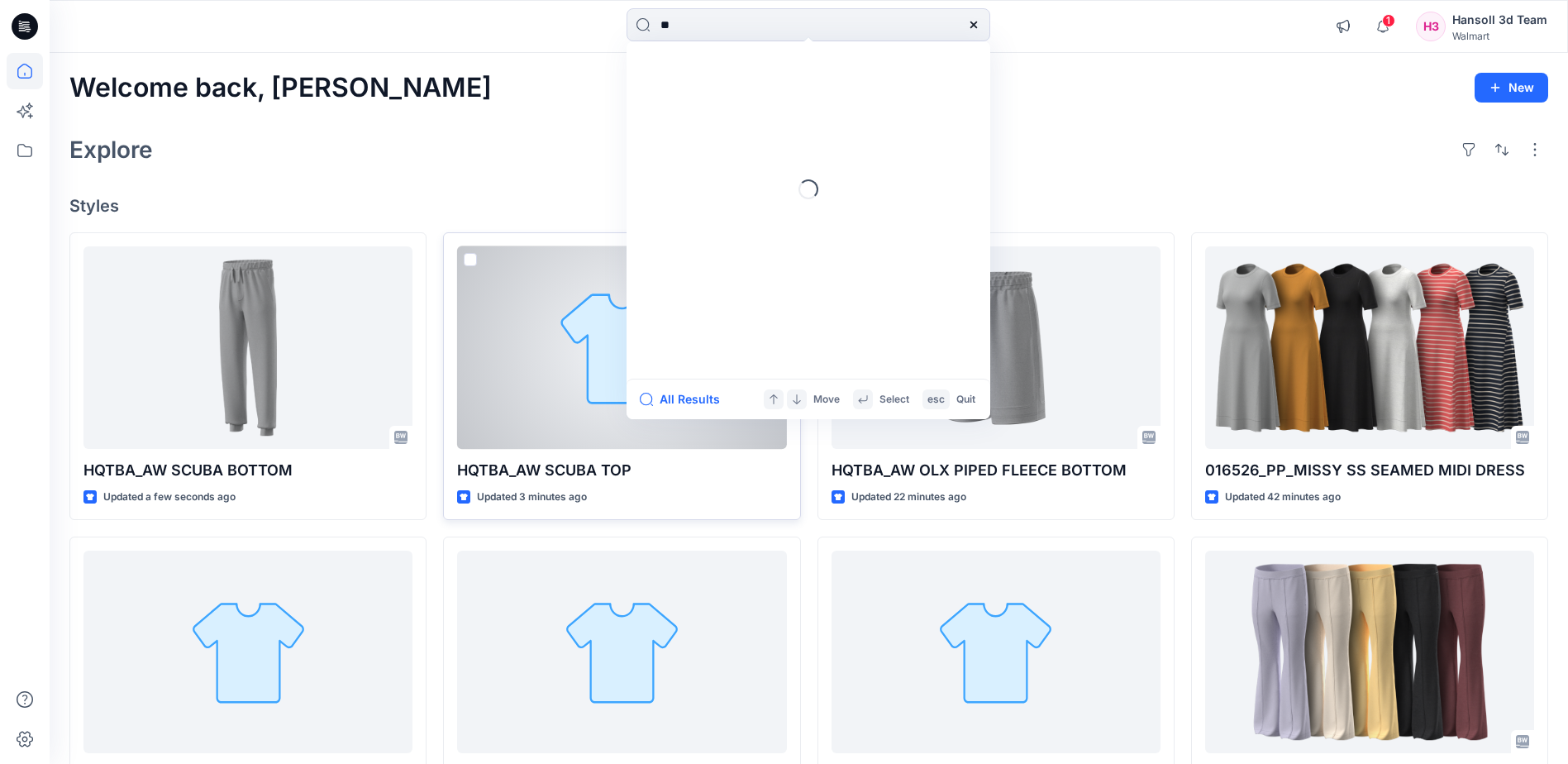
type input "*"
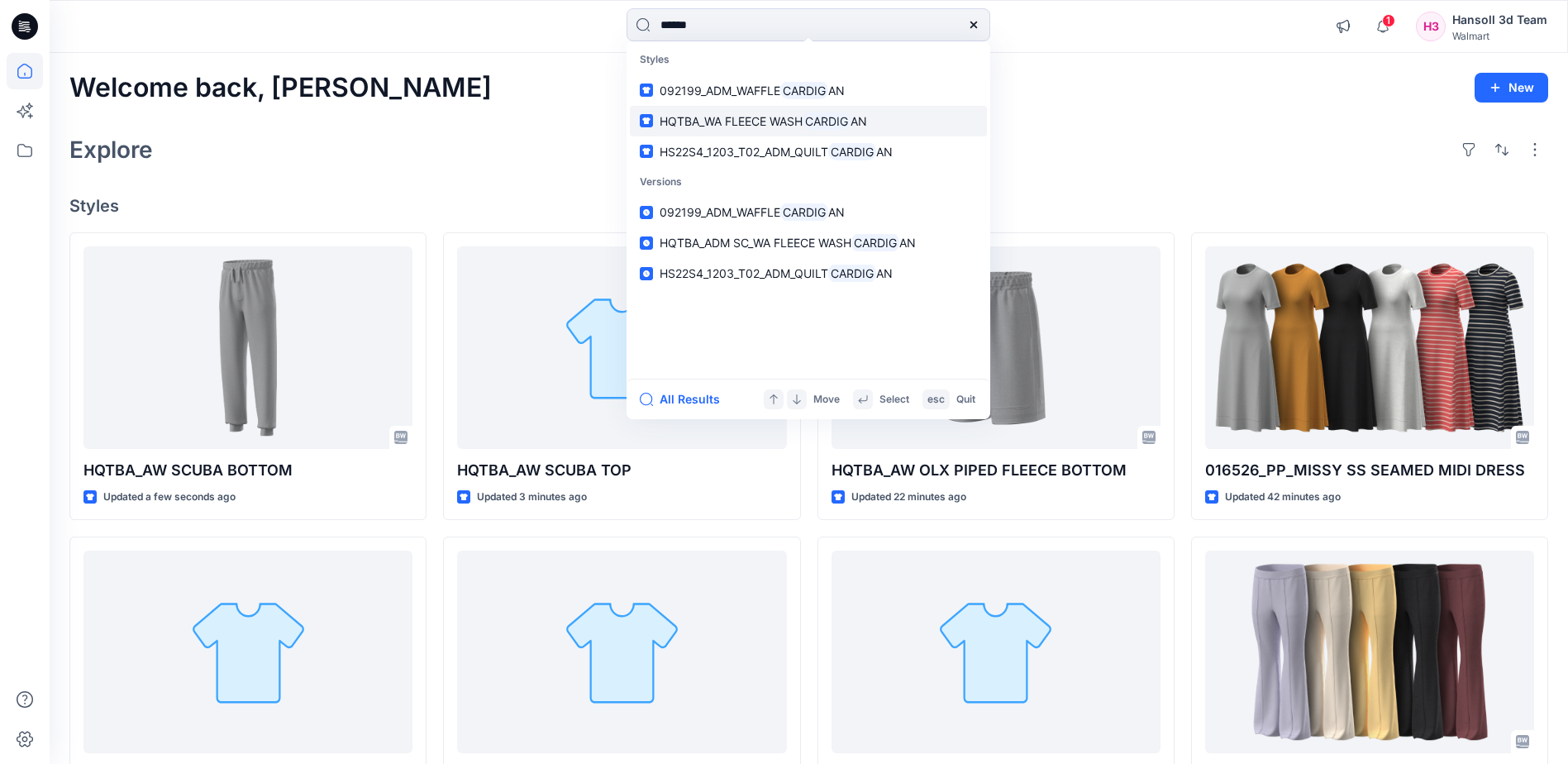
type input "******"
click at [796, 121] on span "HQTBA_WA FLEECE WASH" at bounding box center [731, 121] width 143 height 14
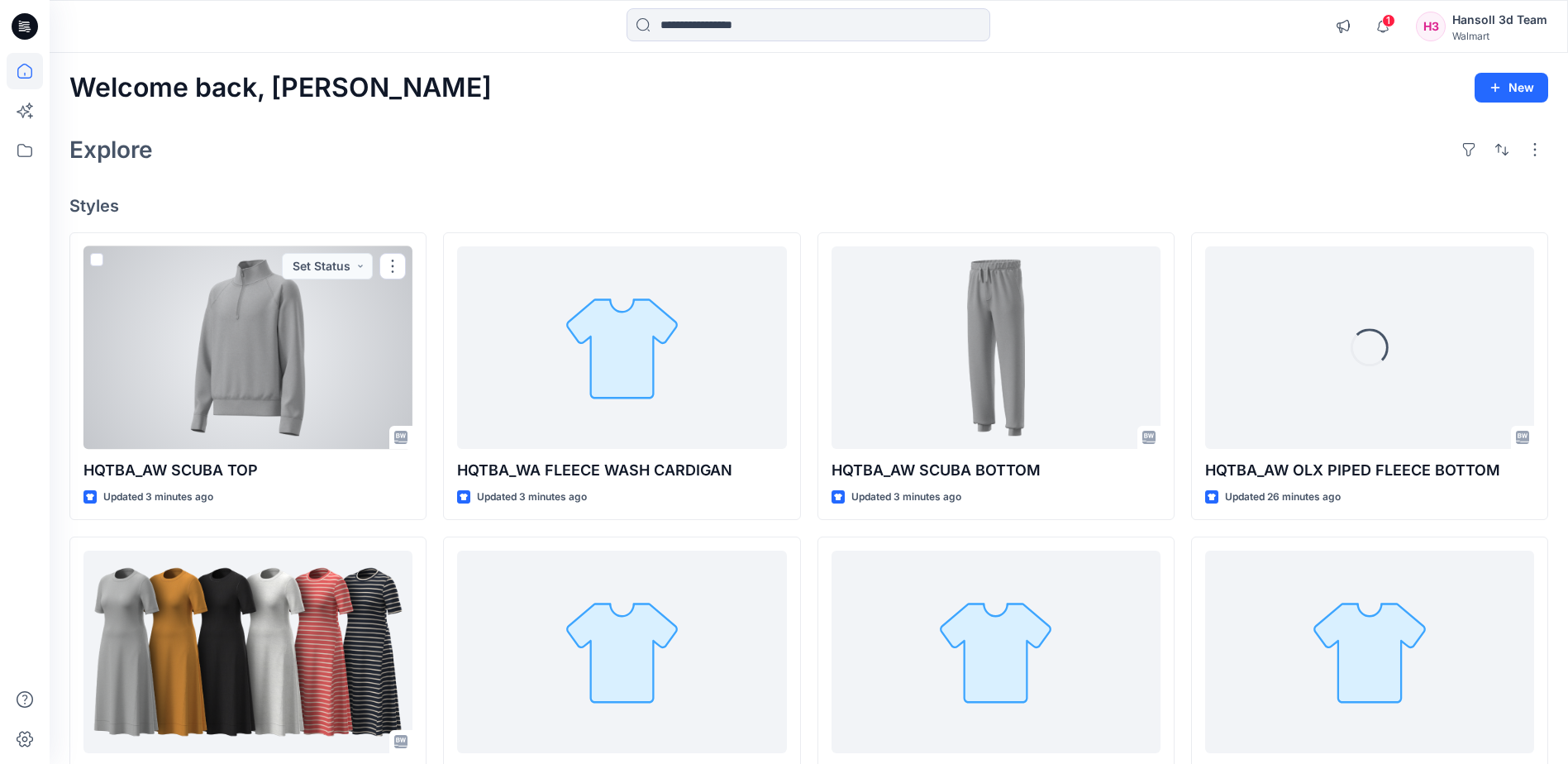
click at [301, 377] on div at bounding box center [247, 348] width 329 height 203
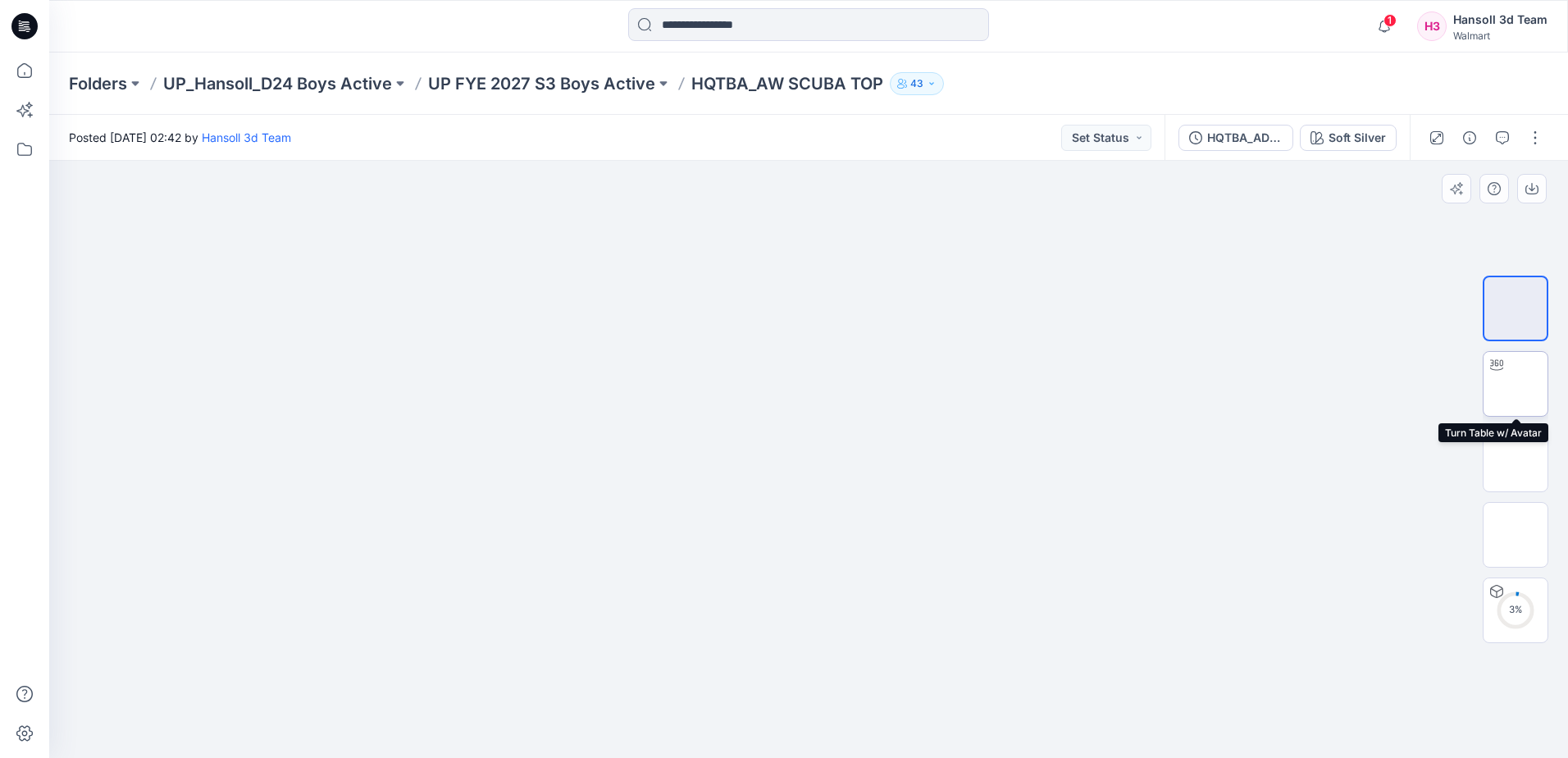
click at [1515, 384] on img at bounding box center [1515, 384] width 0 height 0
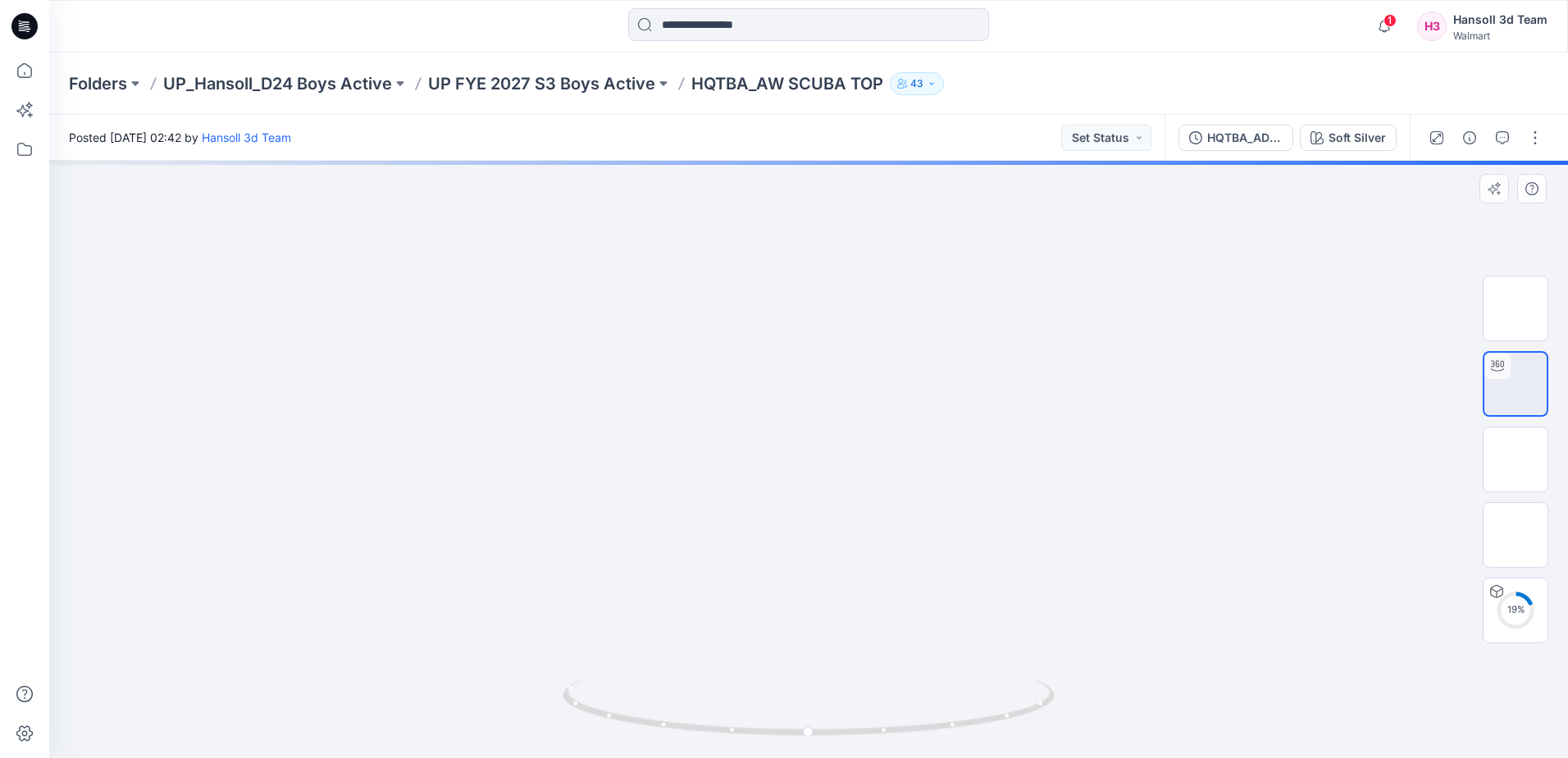
drag, startPoint x: 1278, startPoint y: 590, endPoint x: 673, endPoint y: 518, distance: 609.3
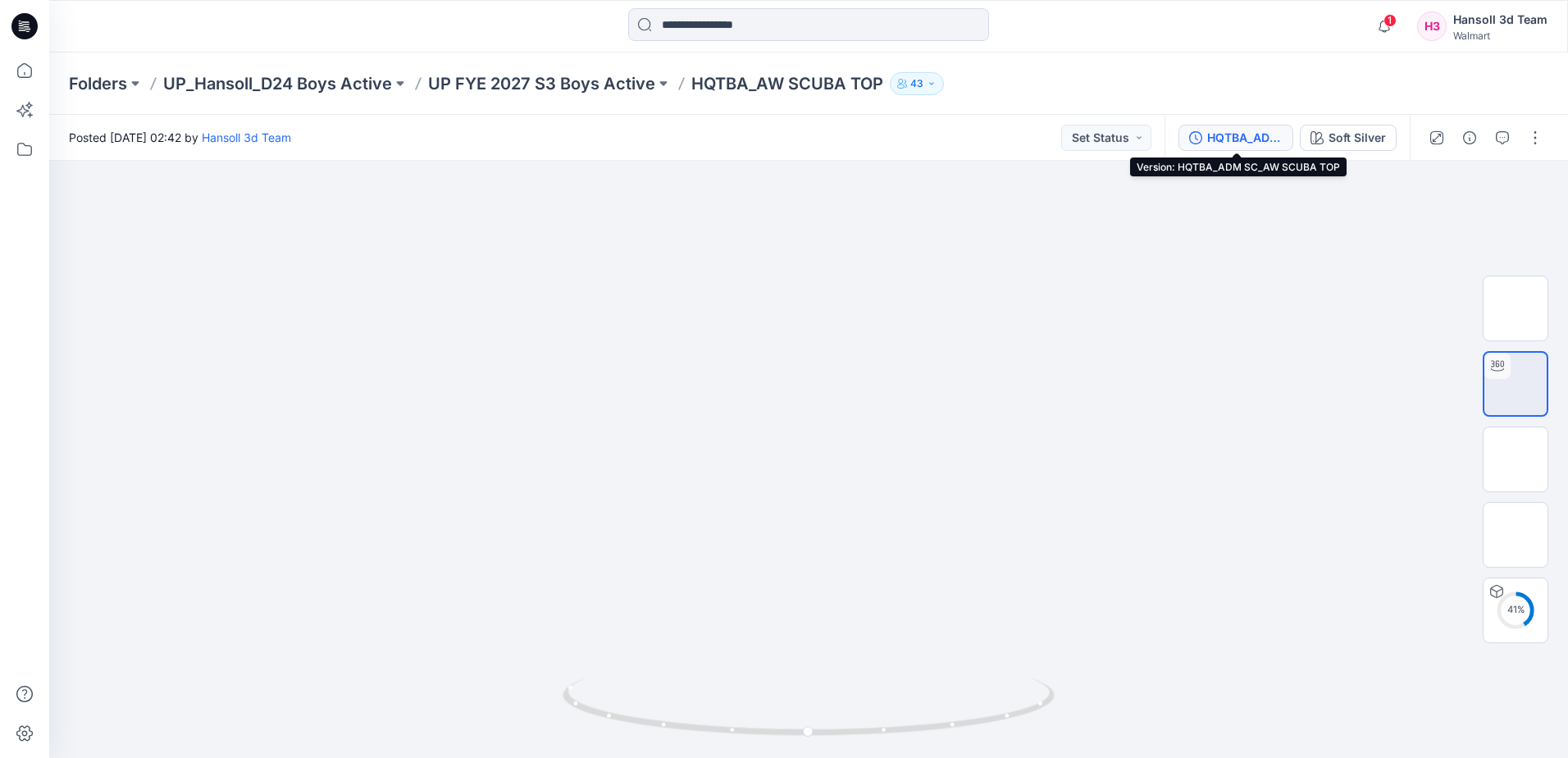
click at [1262, 145] on div "HQTBA_ADM SC_AW SCUBA TOP" at bounding box center [1245, 138] width 75 height 18
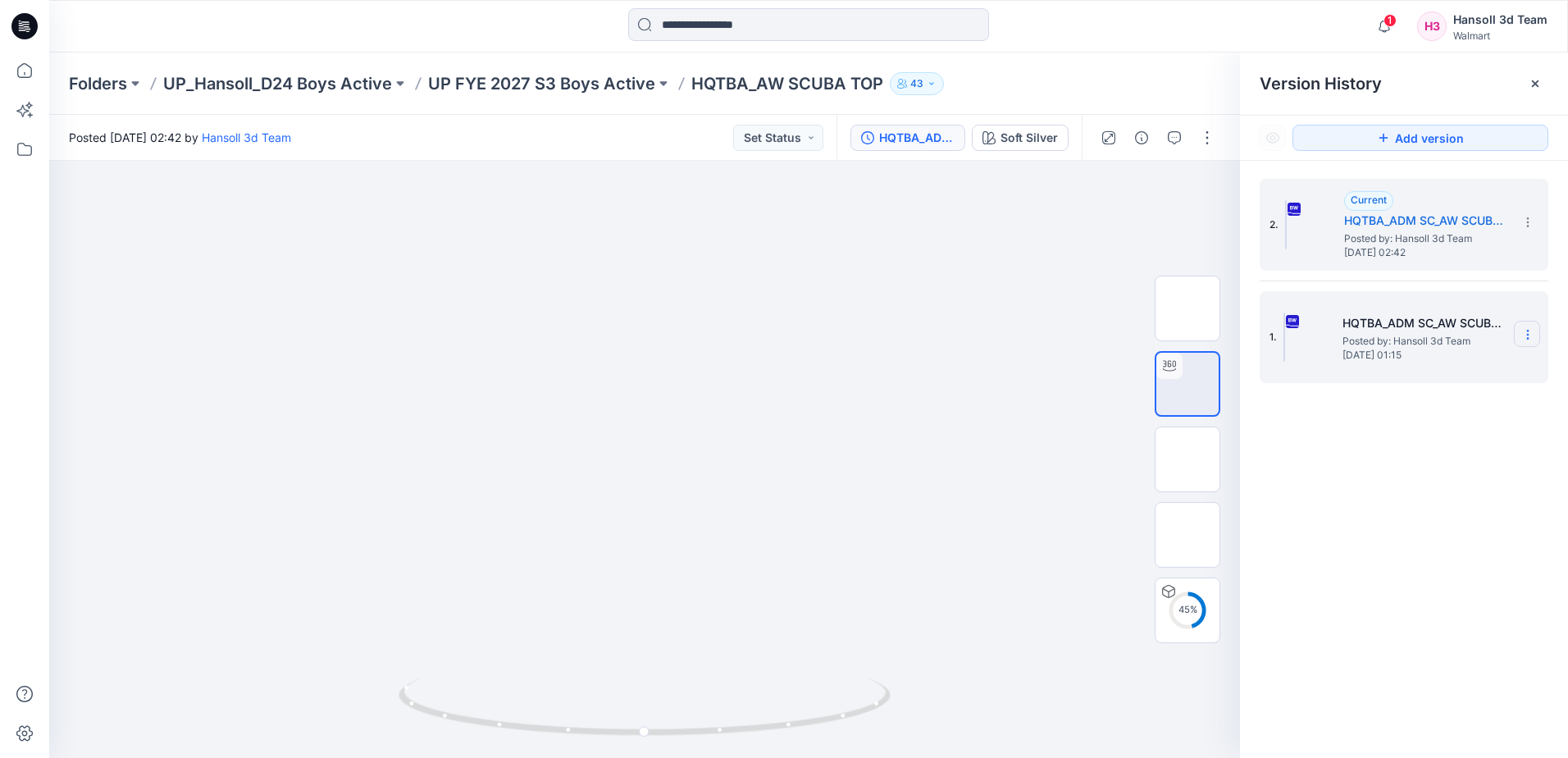
click at [1532, 332] on icon at bounding box center [1528, 335] width 13 height 13
click at [1394, 503] on span "Delete Version" at bounding box center [1414, 506] width 76 height 20
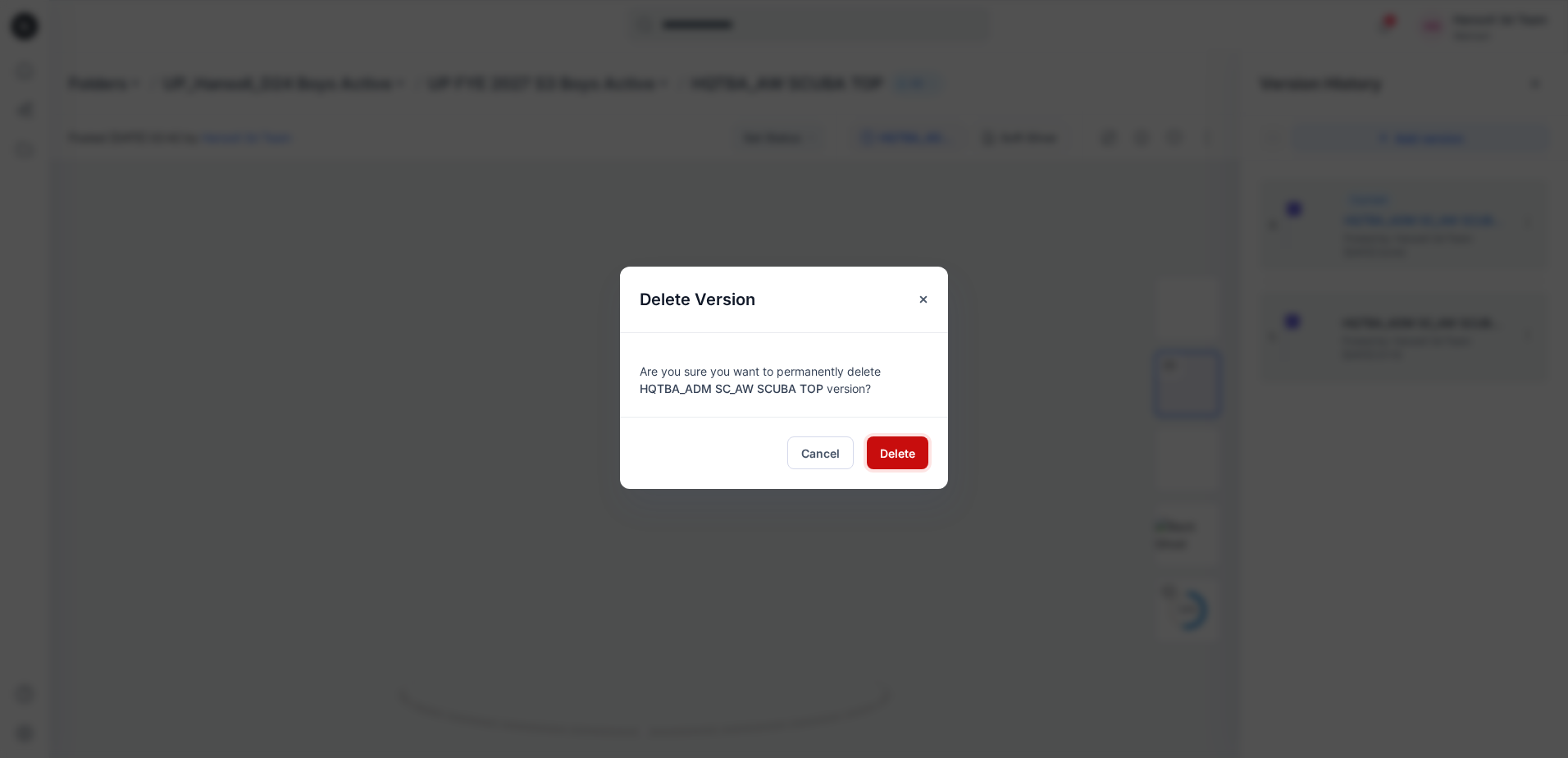
click at [894, 451] on span "Delete" at bounding box center [898, 453] width 35 height 18
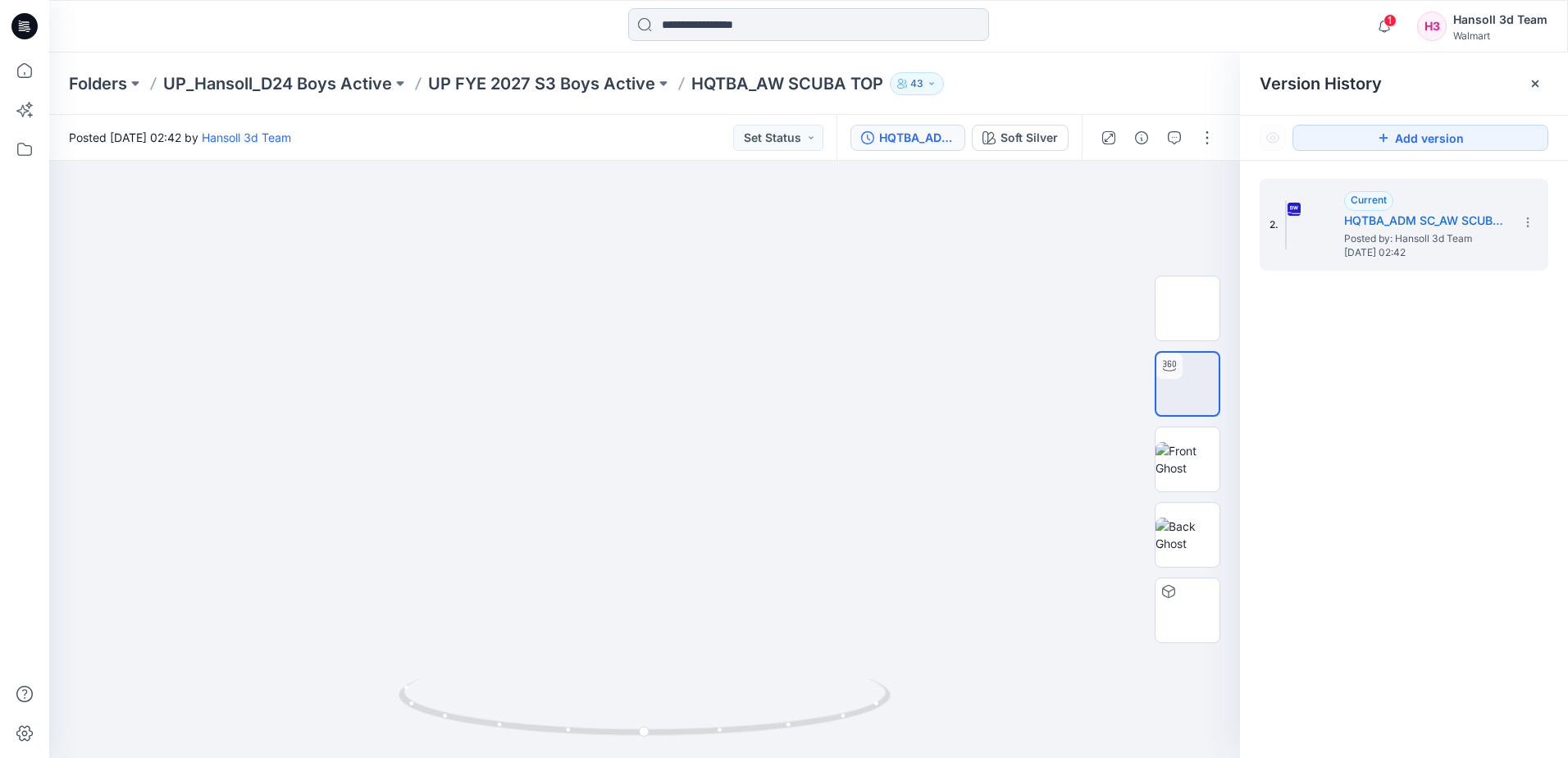
click at [754, 19] on input at bounding box center [809, 24] width 360 height 33
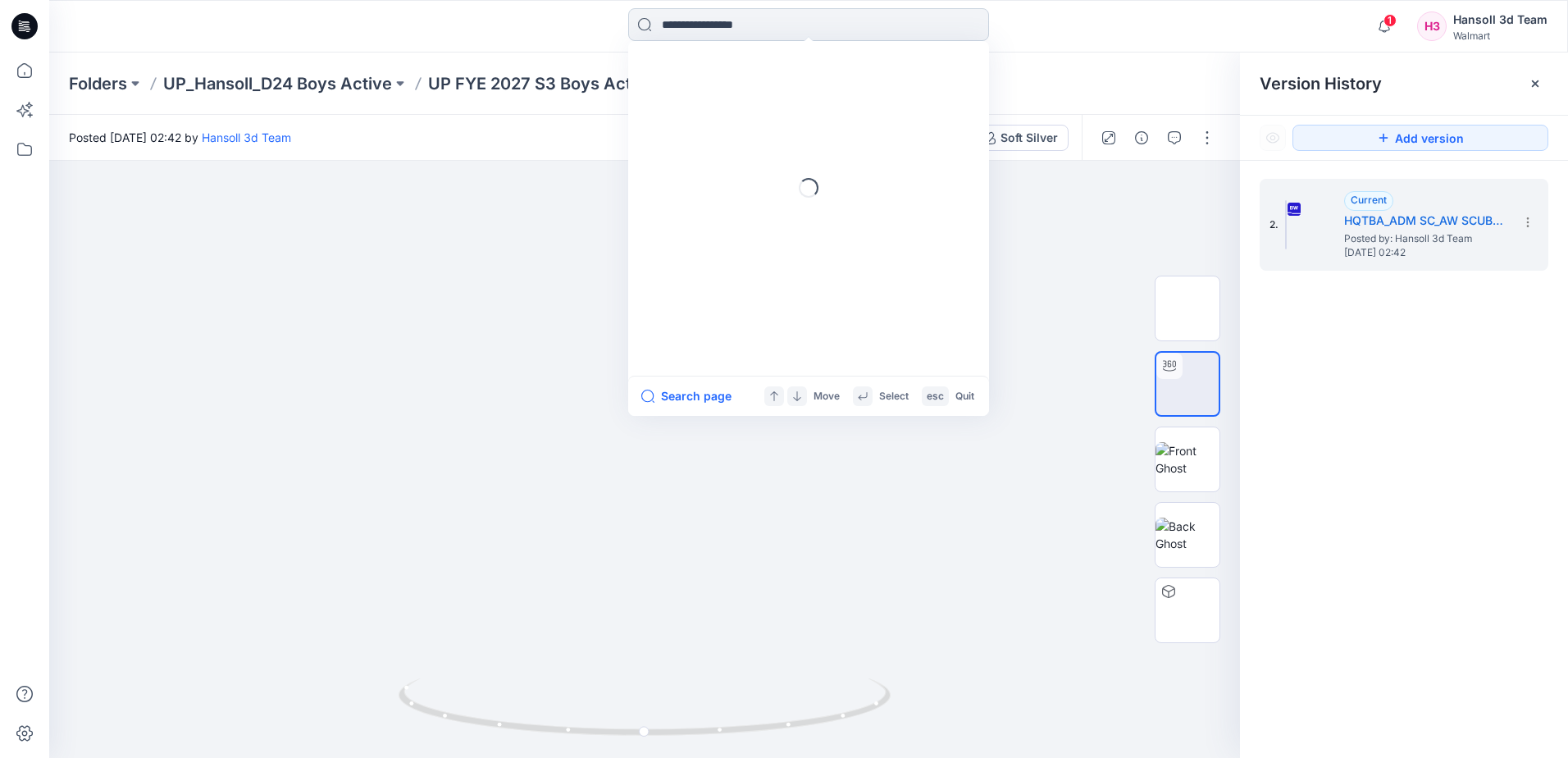
paste input "**********"
type input "**********"
click at [774, 90] on mark "FYE 2027 S3 UP [PERSON_NAME] TOP" at bounding box center [769, 89] width 215 height 19
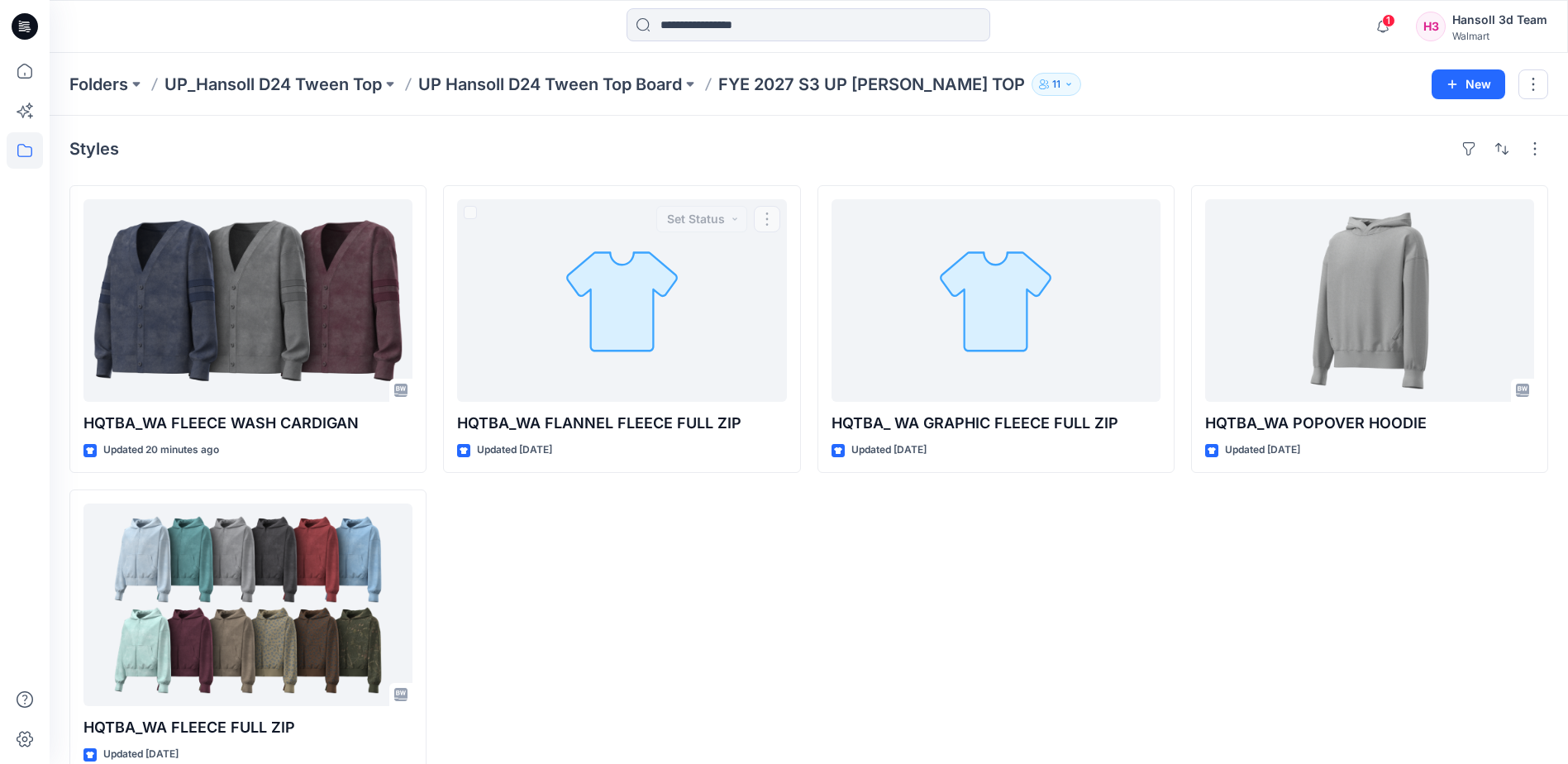
click at [680, 586] on div "HQTBA_WA FLANNEL FLEECE FULL ZIP Updated 3 days ago Set Status" at bounding box center [622, 481] width 358 height 592
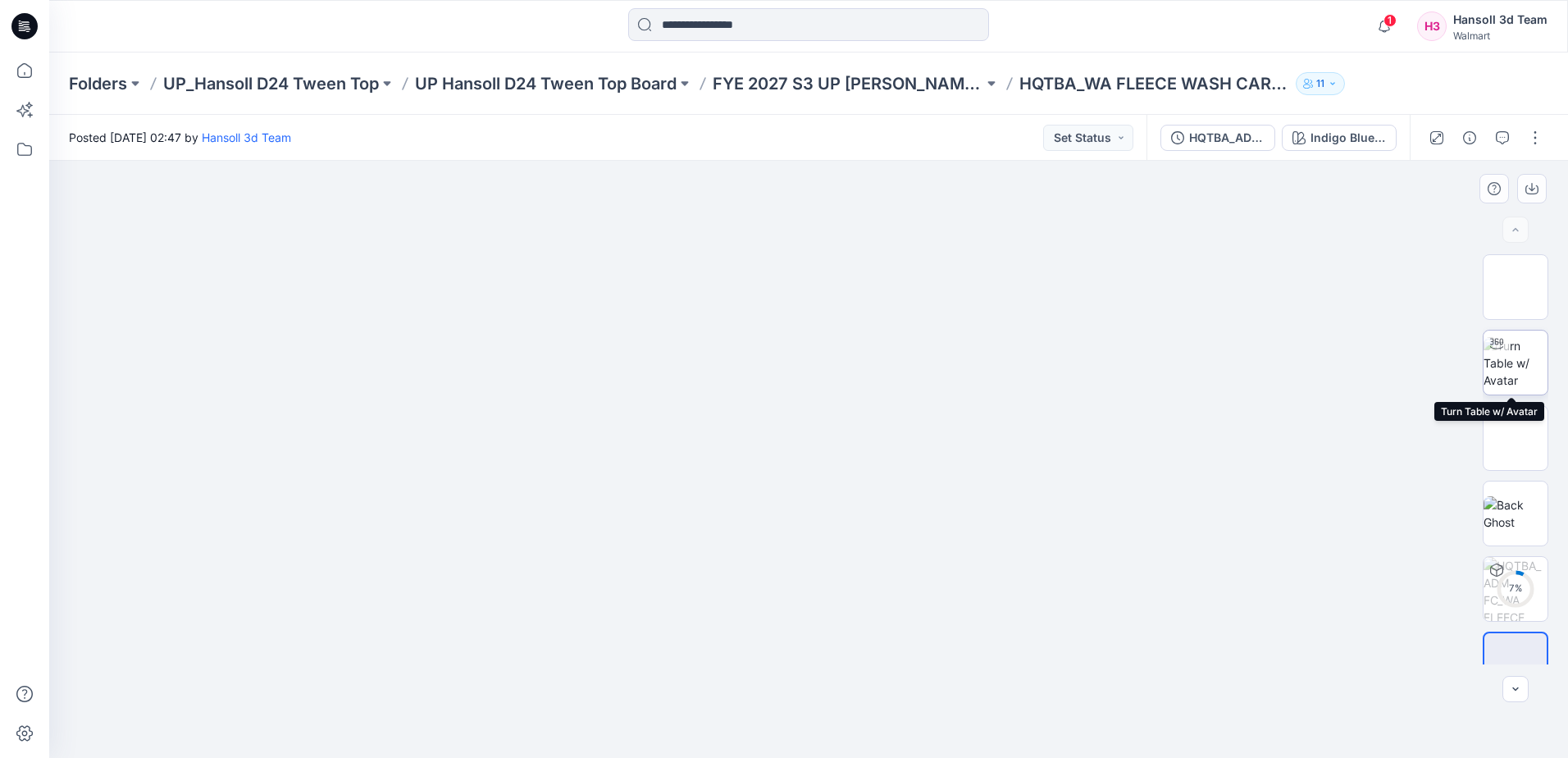
click at [1523, 375] on img at bounding box center [1515, 363] width 64 height 52
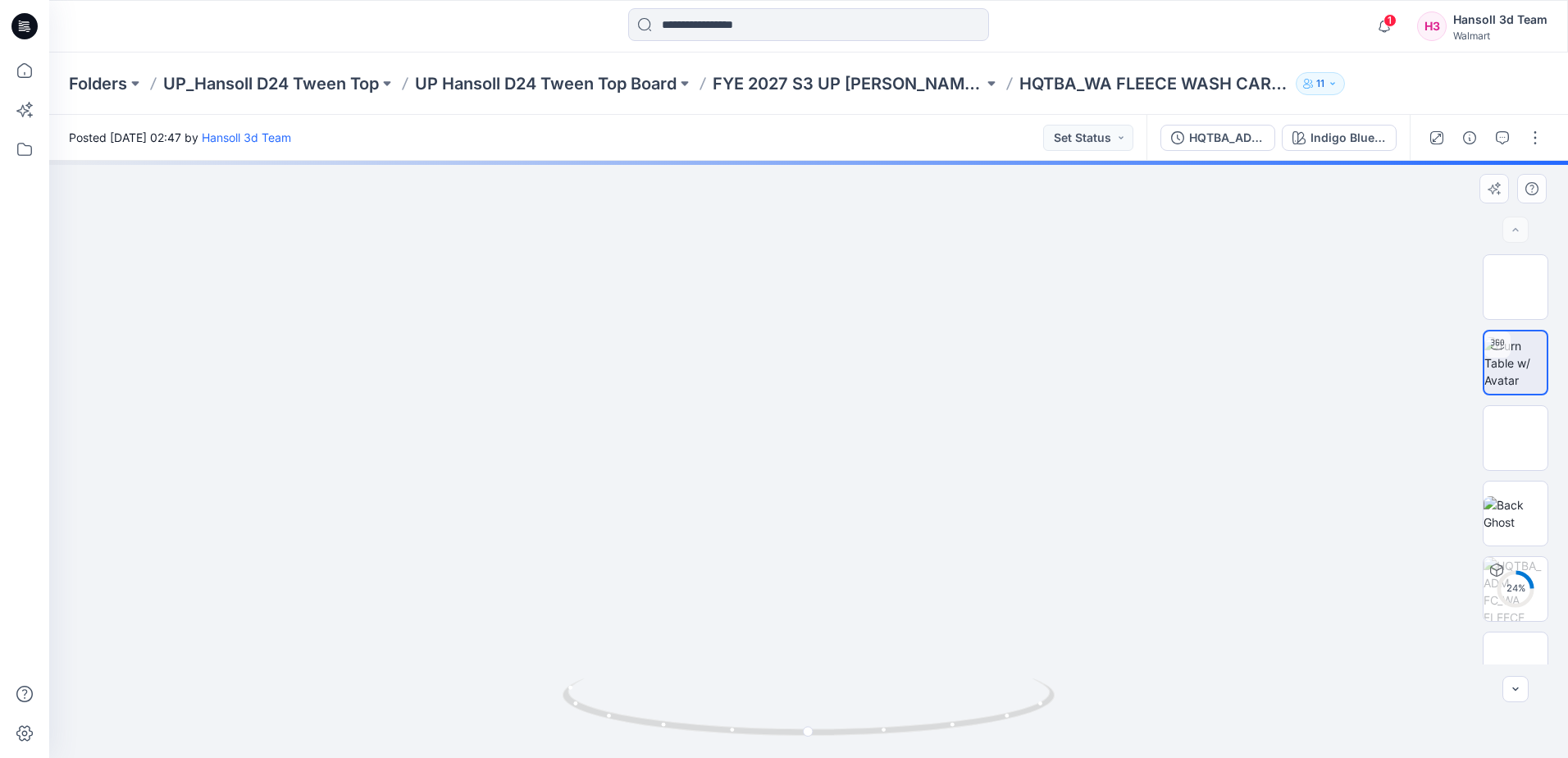
drag, startPoint x: 915, startPoint y: 422, endPoint x: 911, endPoint y: 470, distance: 48.2
click at [903, 462] on img at bounding box center [797, 197] width 1725 height 1121
drag, startPoint x: 867, startPoint y: 500, endPoint x: 859, endPoint y: 523, distance: 24.4
click at [859, 523] on img at bounding box center [789, 209] width 1725 height 1099
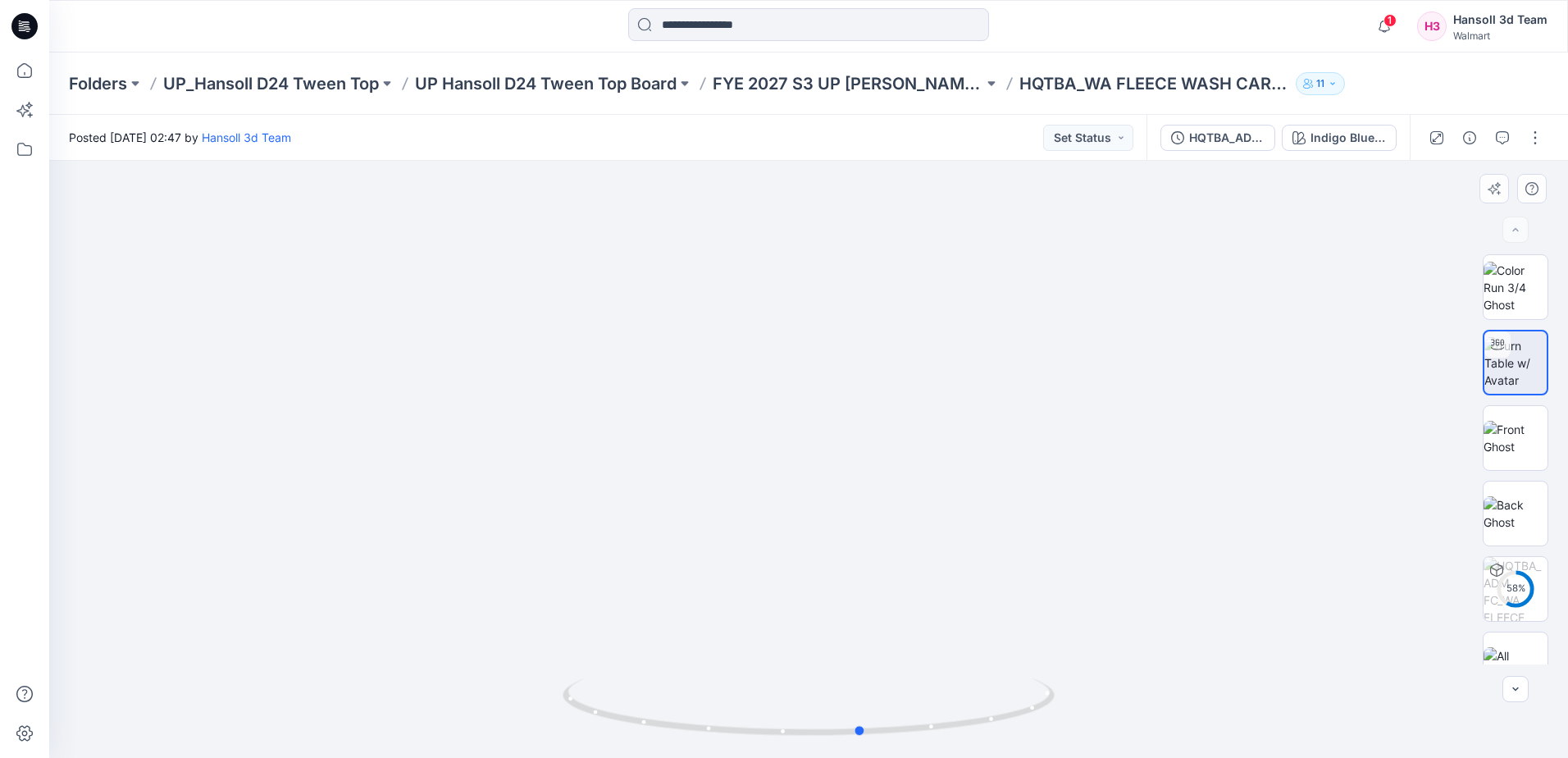
drag, startPoint x: 986, startPoint y: 720, endPoint x: 578, endPoint y: 753, distance: 409.3
click at [550, 738] on div at bounding box center [809, 459] width 1519 height 597
drag, startPoint x: 883, startPoint y: 599, endPoint x: 795, endPoint y: 482, distance: 146.4
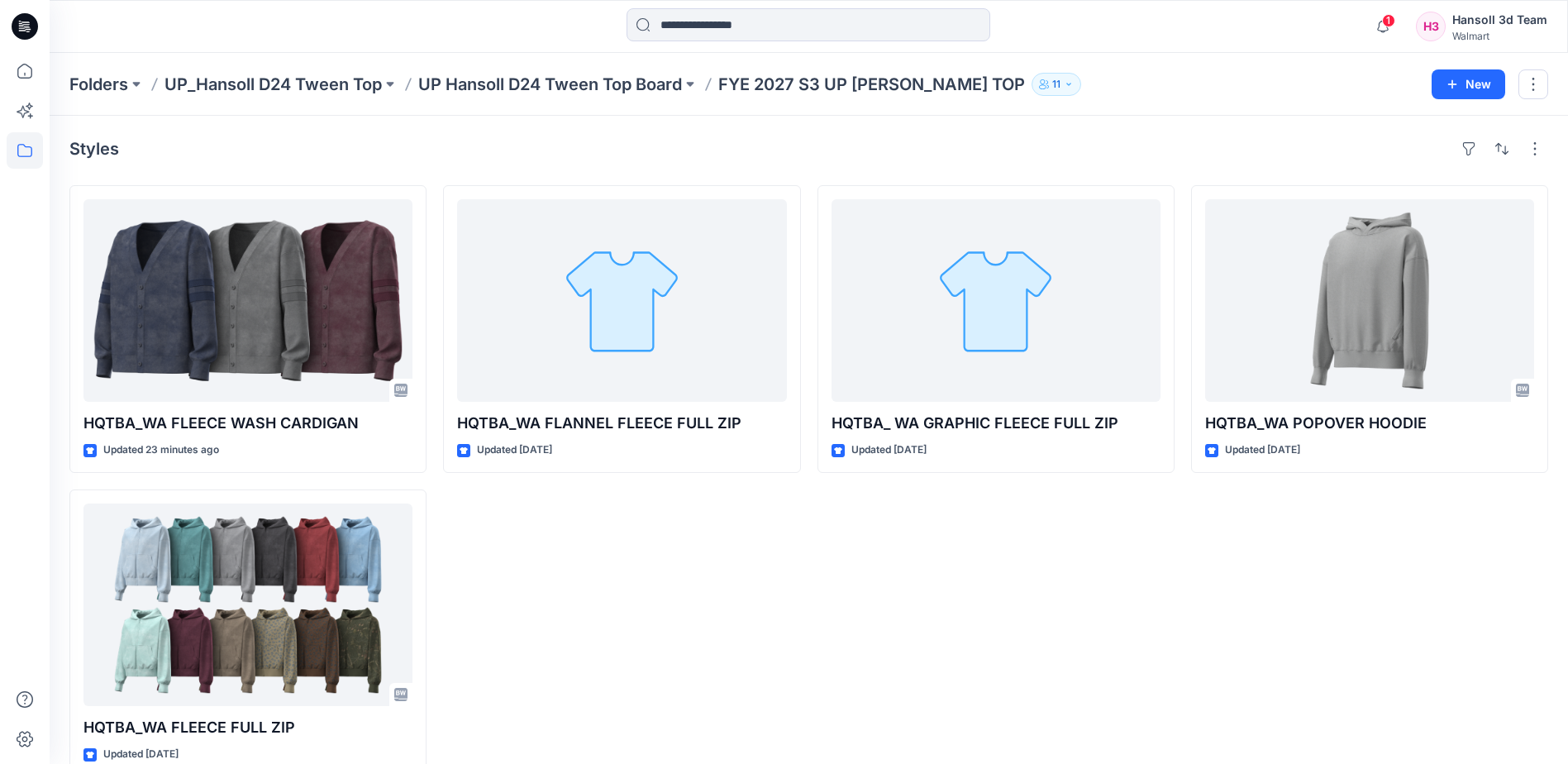
click at [697, 152] on div "Styles" at bounding box center [809, 148] width 1479 height 26
click at [836, 500] on div "HQTBA_ WA GRAPHIC FLEECE FULL ZIP Updated 3 days ago" at bounding box center [996, 481] width 358 height 592
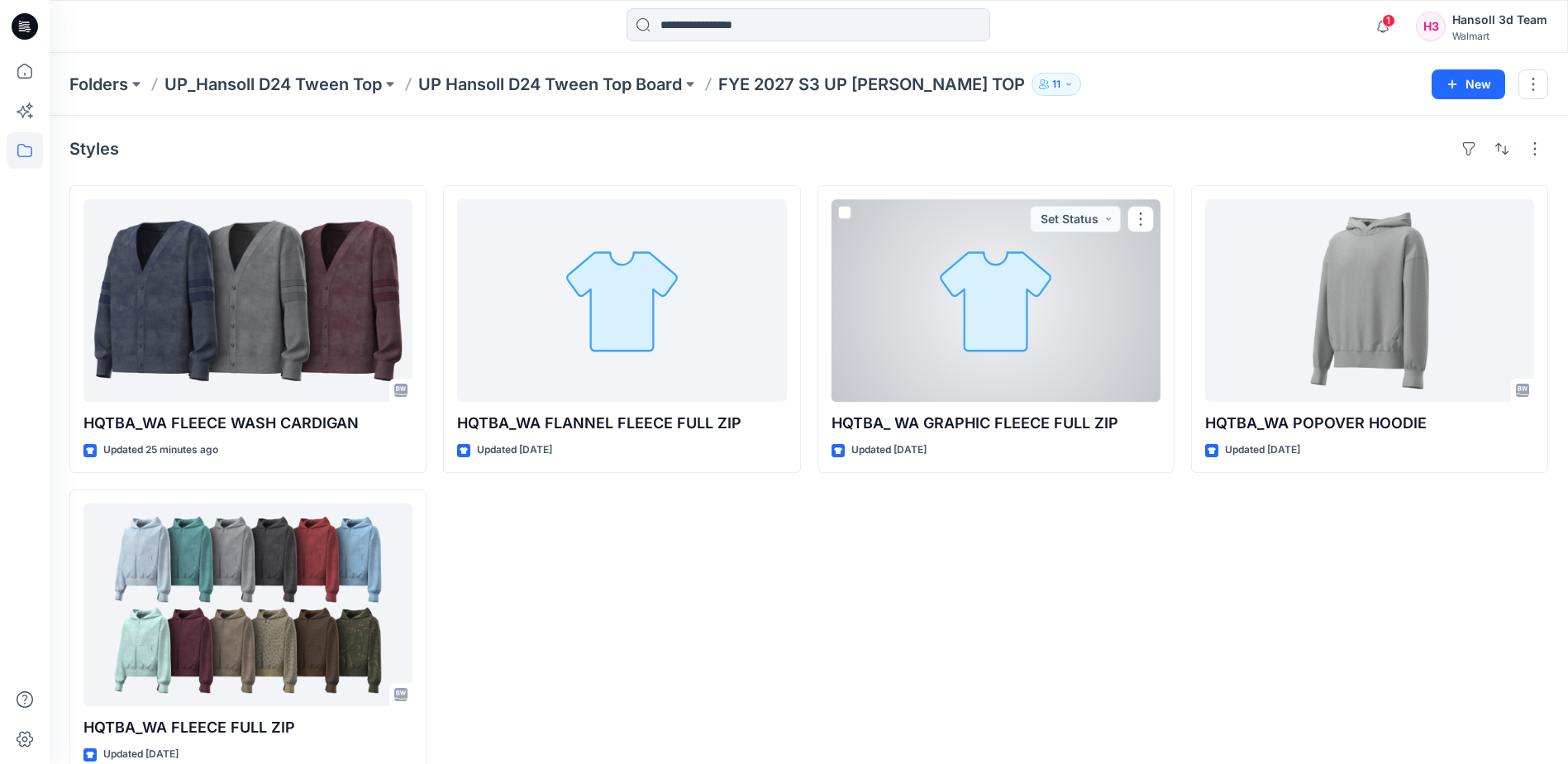
drag, startPoint x: 1105, startPoint y: 278, endPoint x: 1073, endPoint y: 280, distance: 32.1
click at [1103, 279] on div at bounding box center [996, 300] width 329 height 203
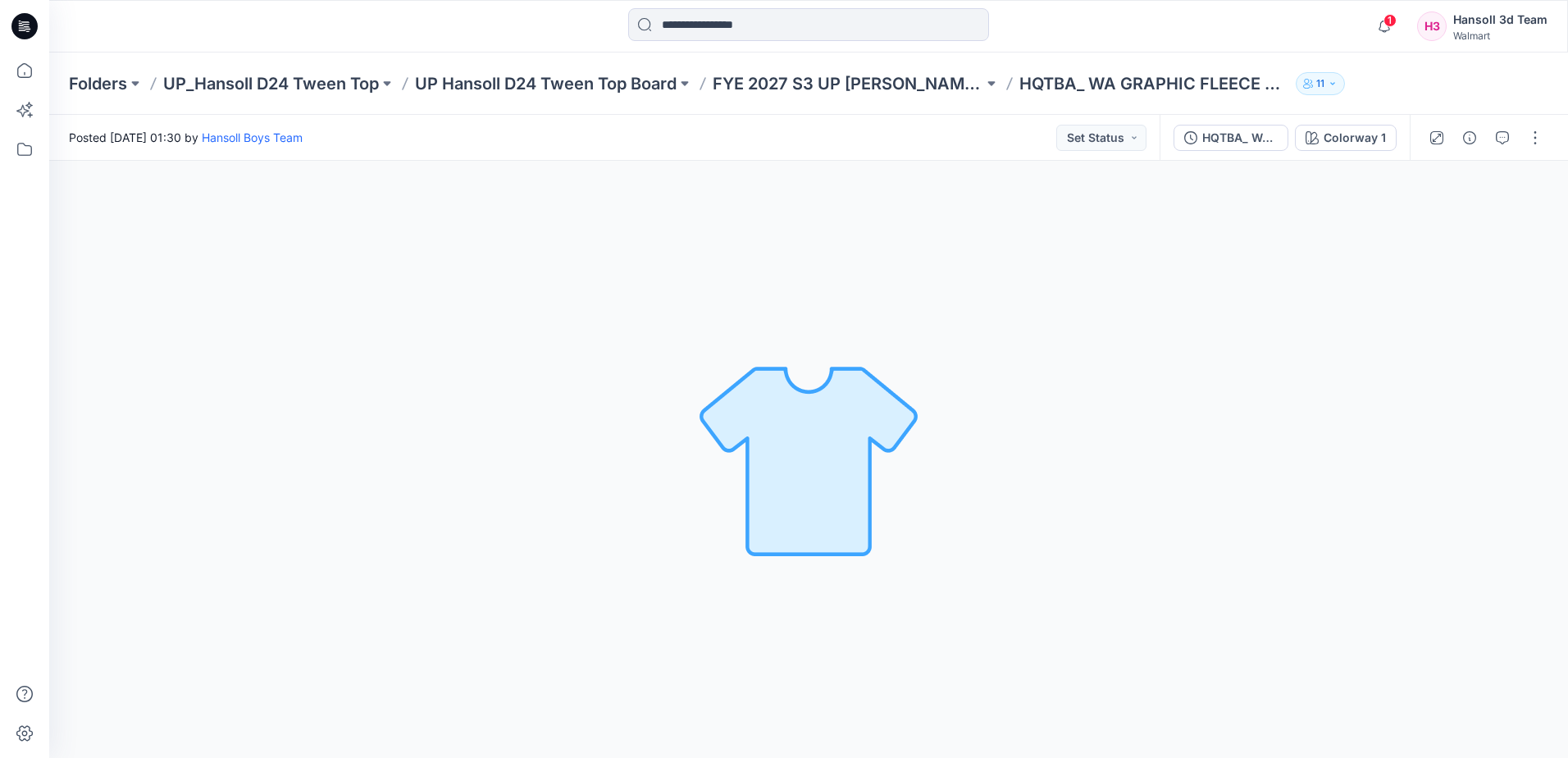
click at [600, 366] on div "Colorway 1 Loading... Material Properties Loading..." at bounding box center [809, 459] width 1519 height 597
click at [120, 477] on div "Colorway 1 Loading... Material Properties Loading..." at bounding box center [809, 459] width 1519 height 597
